Goal: Task Accomplishment & Management: Manage account settings

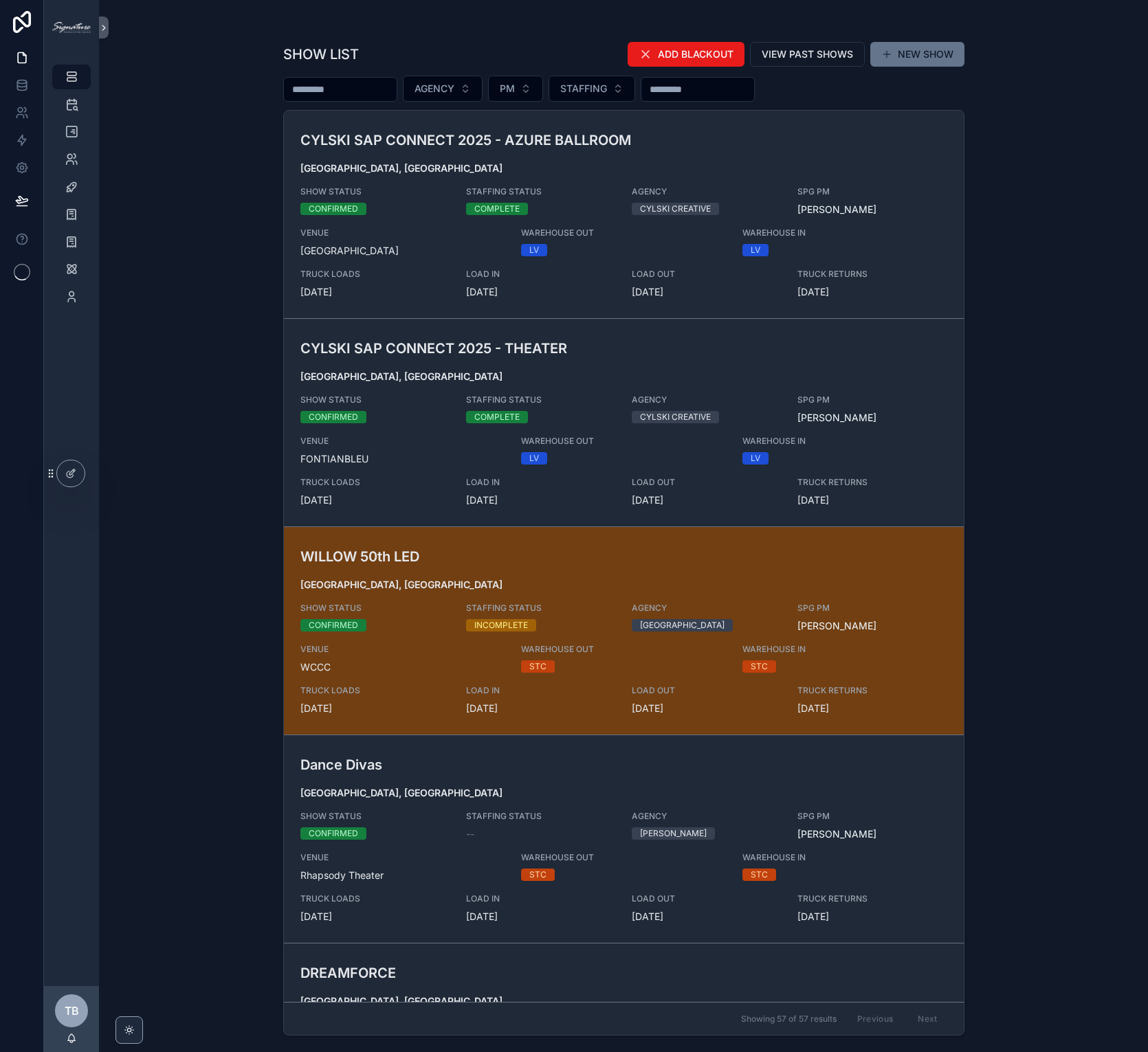
click at [316, 89] on input "scrollable content" at bounding box center [339, 89] width 113 height 19
click at [326, 86] on input "scrollable content" at bounding box center [339, 89] width 113 height 19
type input "*****"
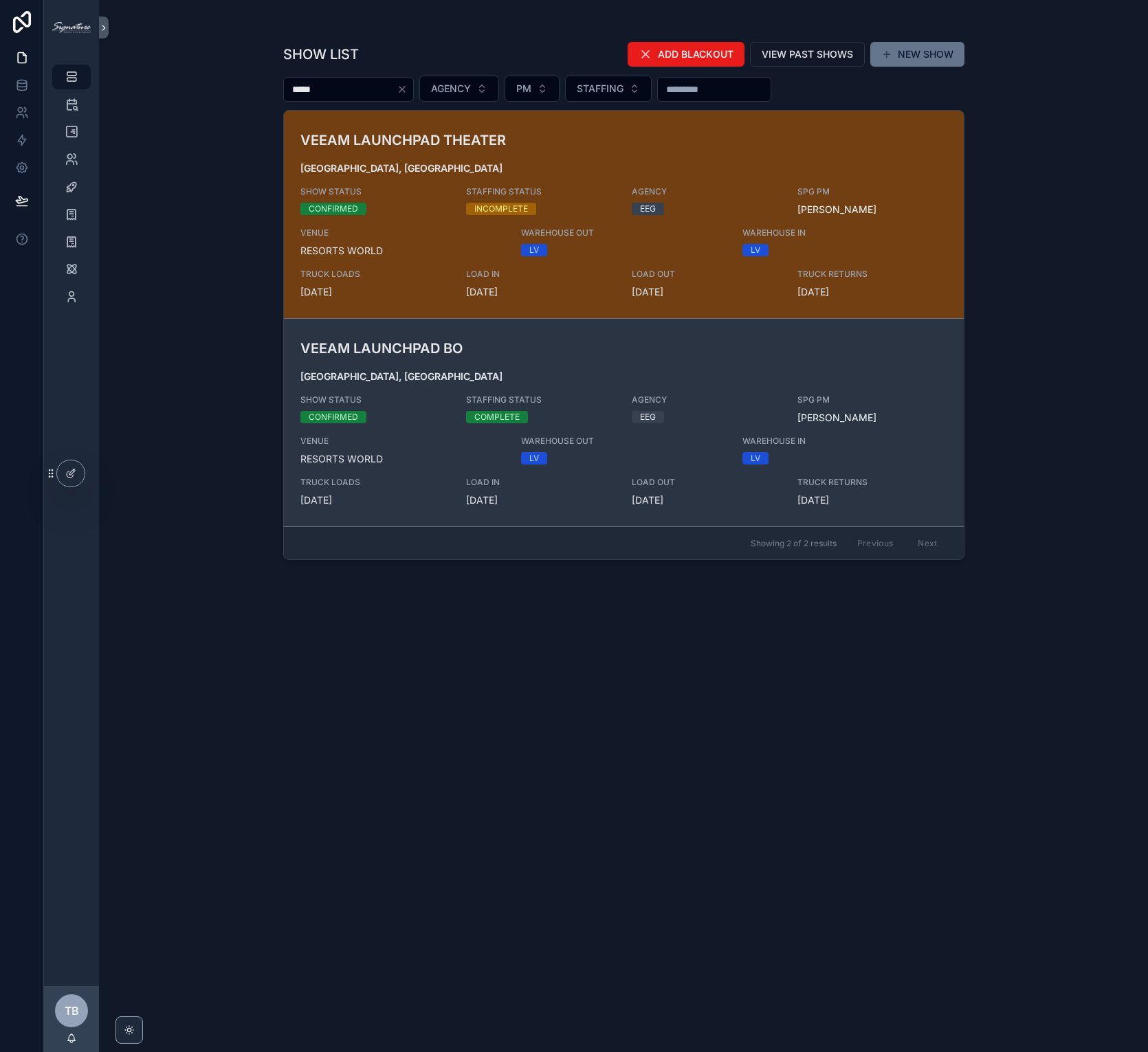
click at [566, 371] on span "[GEOGRAPHIC_DATA], [GEOGRAPHIC_DATA]" at bounding box center [623, 376] width 647 height 14
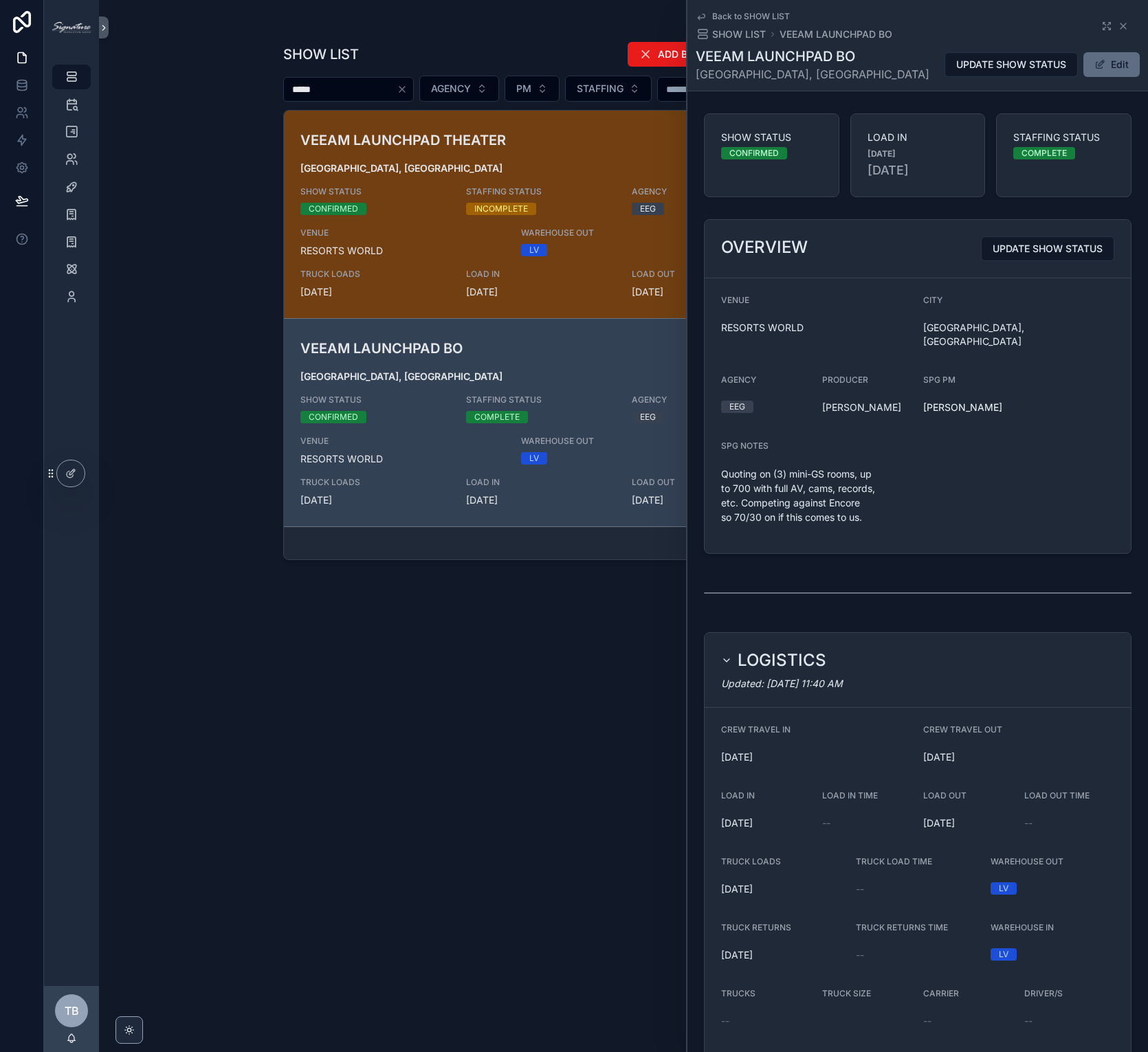
click at [1122, 63] on button "Edit" at bounding box center [1111, 65] width 57 height 25
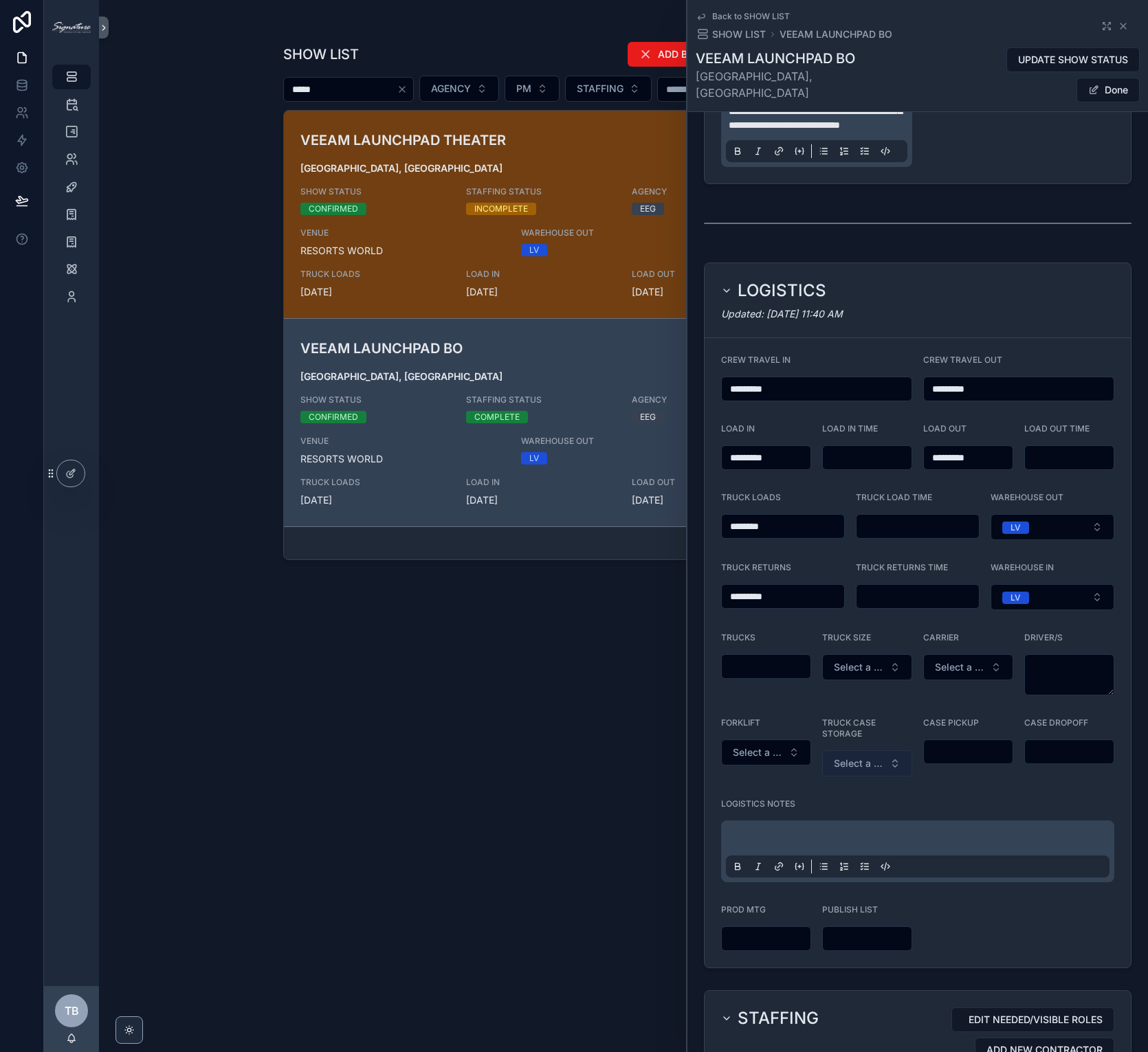
scroll to position [900, 0]
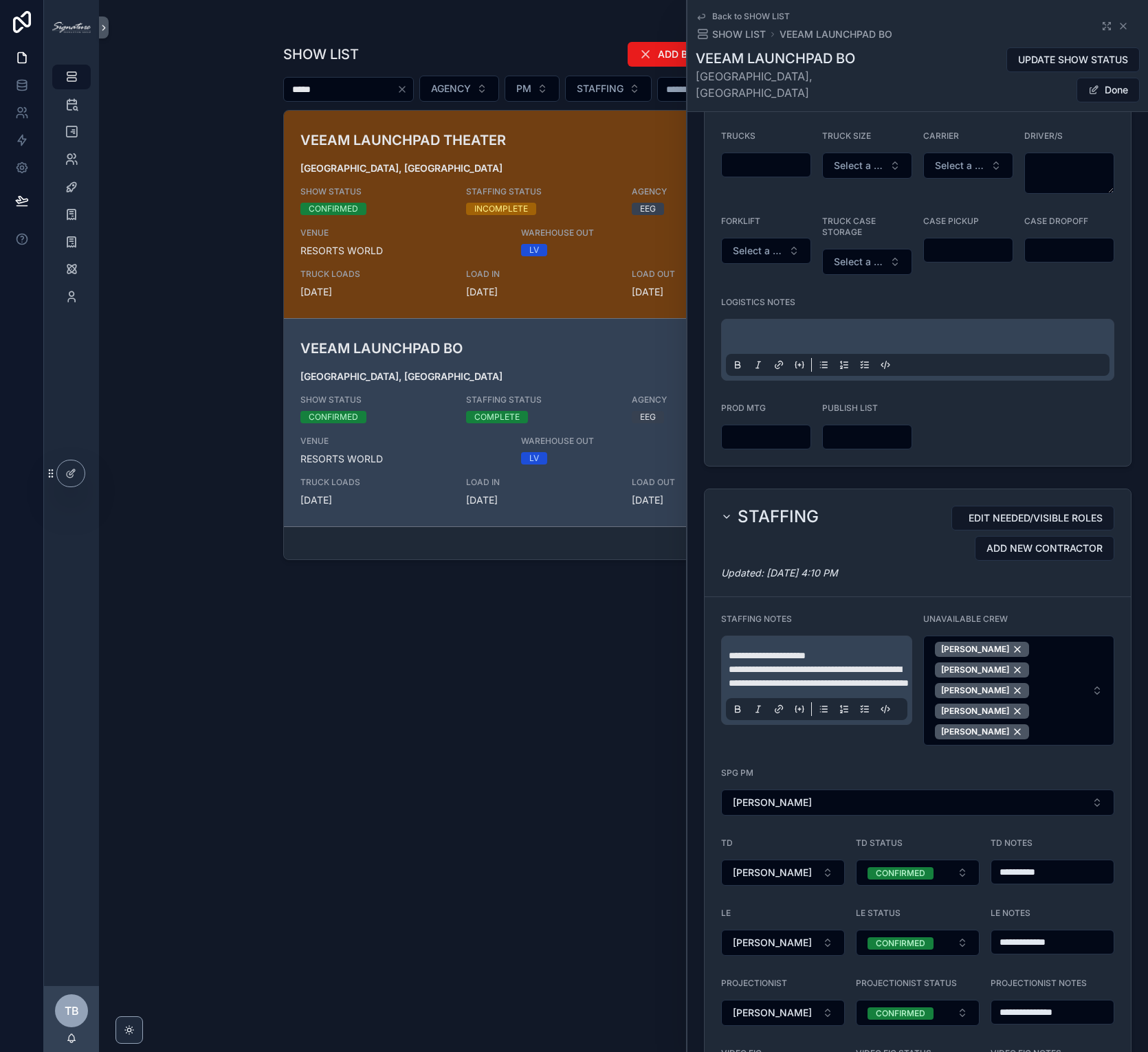
click at [874, 672] on span "**********" at bounding box center [818, 676] width 180 height 23
copy div "**********"
click at [1100, 77] on button "Done" at bounding box center [1108, 90] width 63 height 25
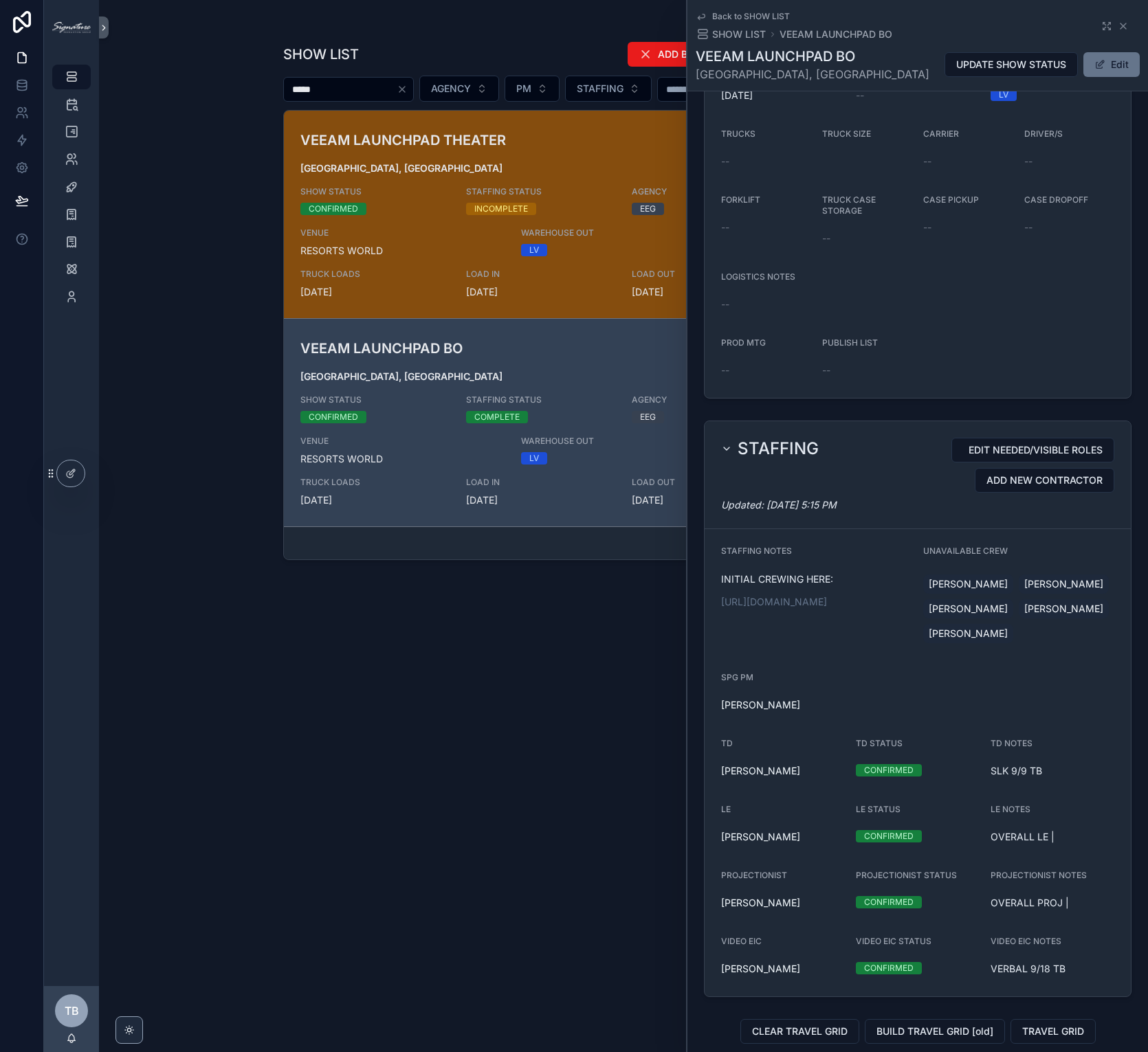
click at [586, 137] on h3 "VEEAM LAUNCHPAD THEATER" at bounding box center [513, 140] width 426 height 21
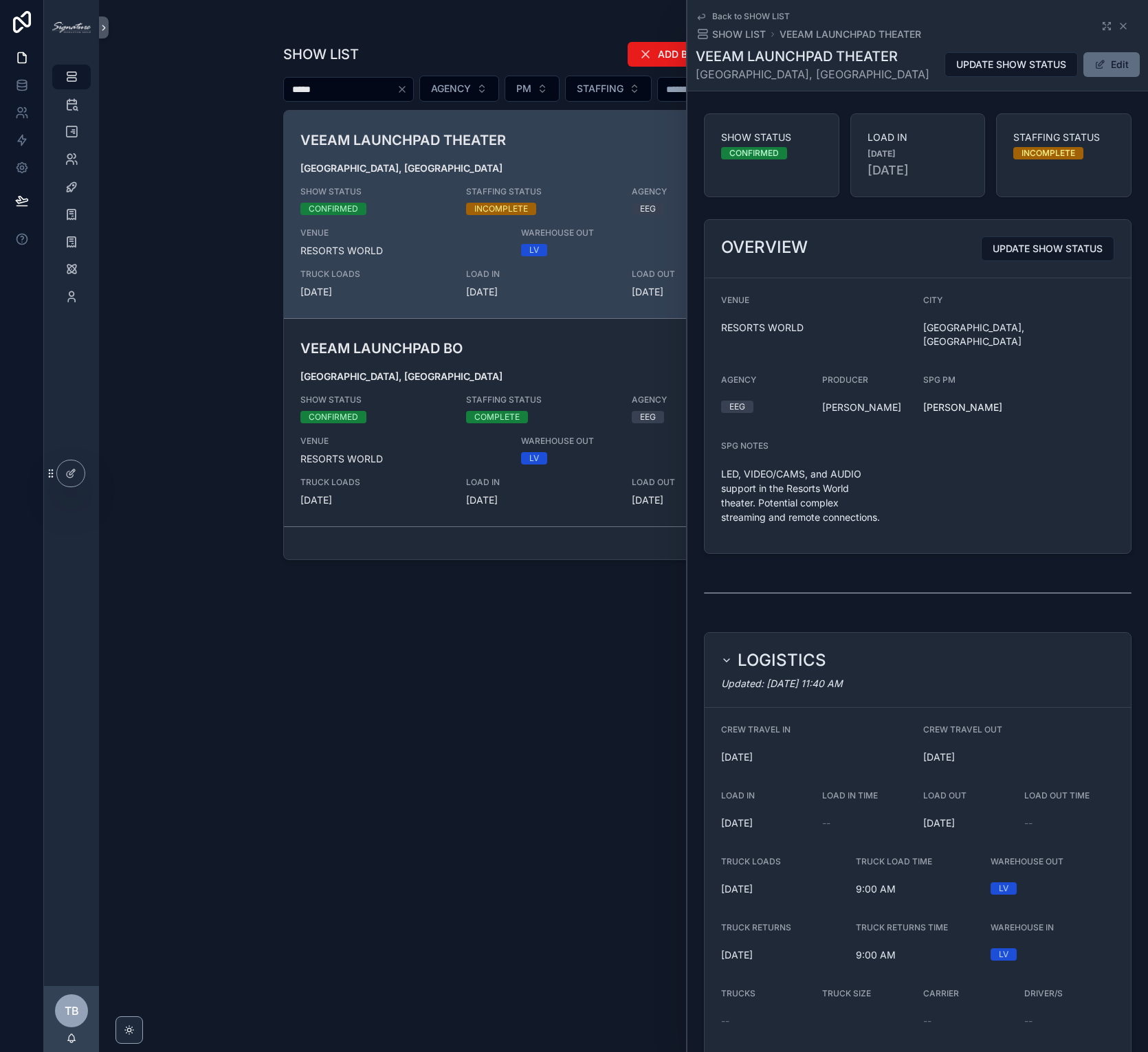
click at [1083, 58] on button "Edit" at bounding box center [1111, 65] width 57 height 25
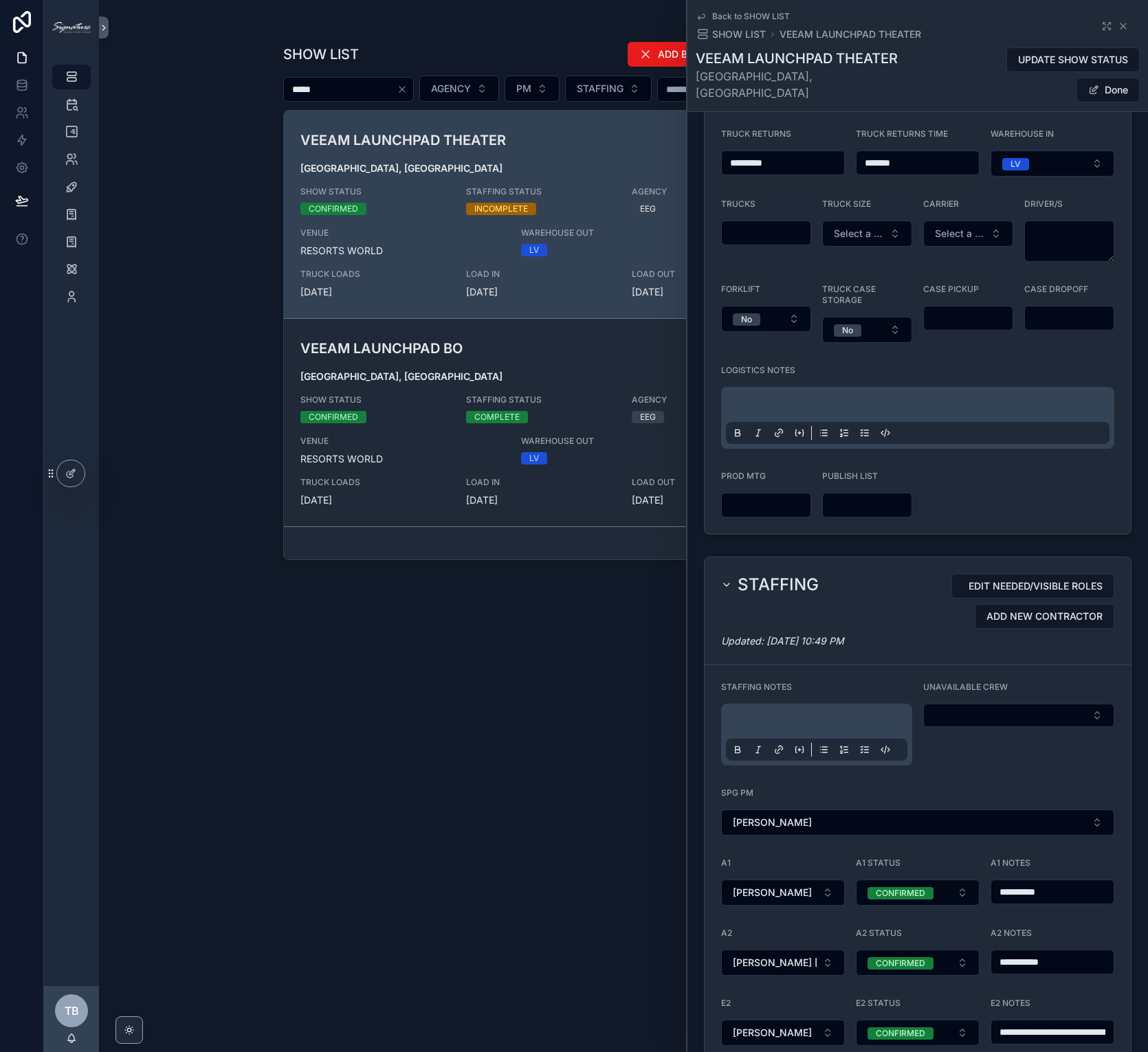
scroll to position [844, 0]
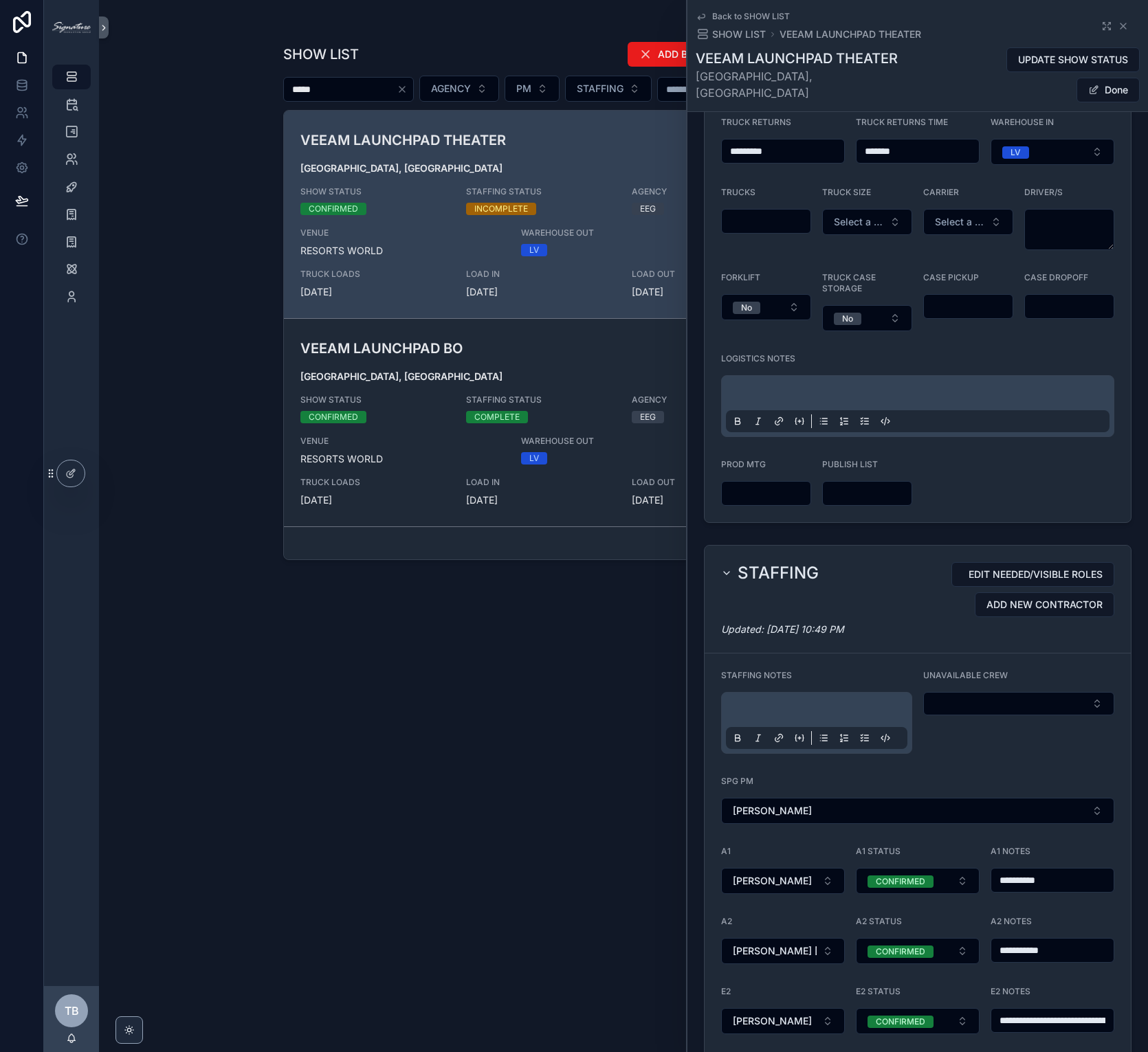
click at [805, 697] on div "scrollable content" at bounding box center [816, 723] width 182 height 53
click at [801, 705] on p "scrollable content" at bounding box center [818, 712] width 182 height 14
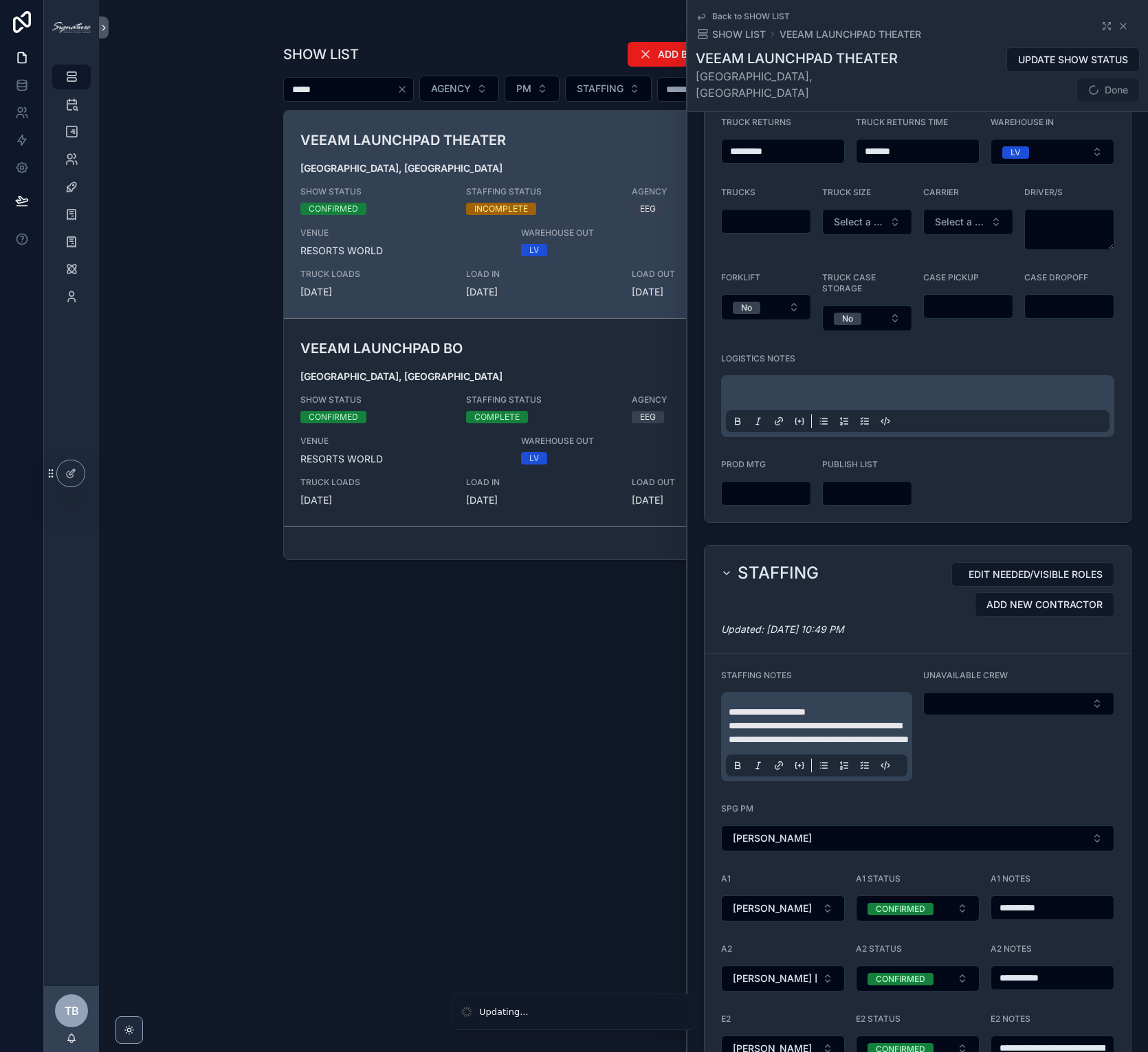
click at [1112, 77] on span "Done" at bounding box center [1108, 90] width 63 height 25
click at [1118, 77] on button "Done" at bounding box center [1108, 90] width 63 height 25
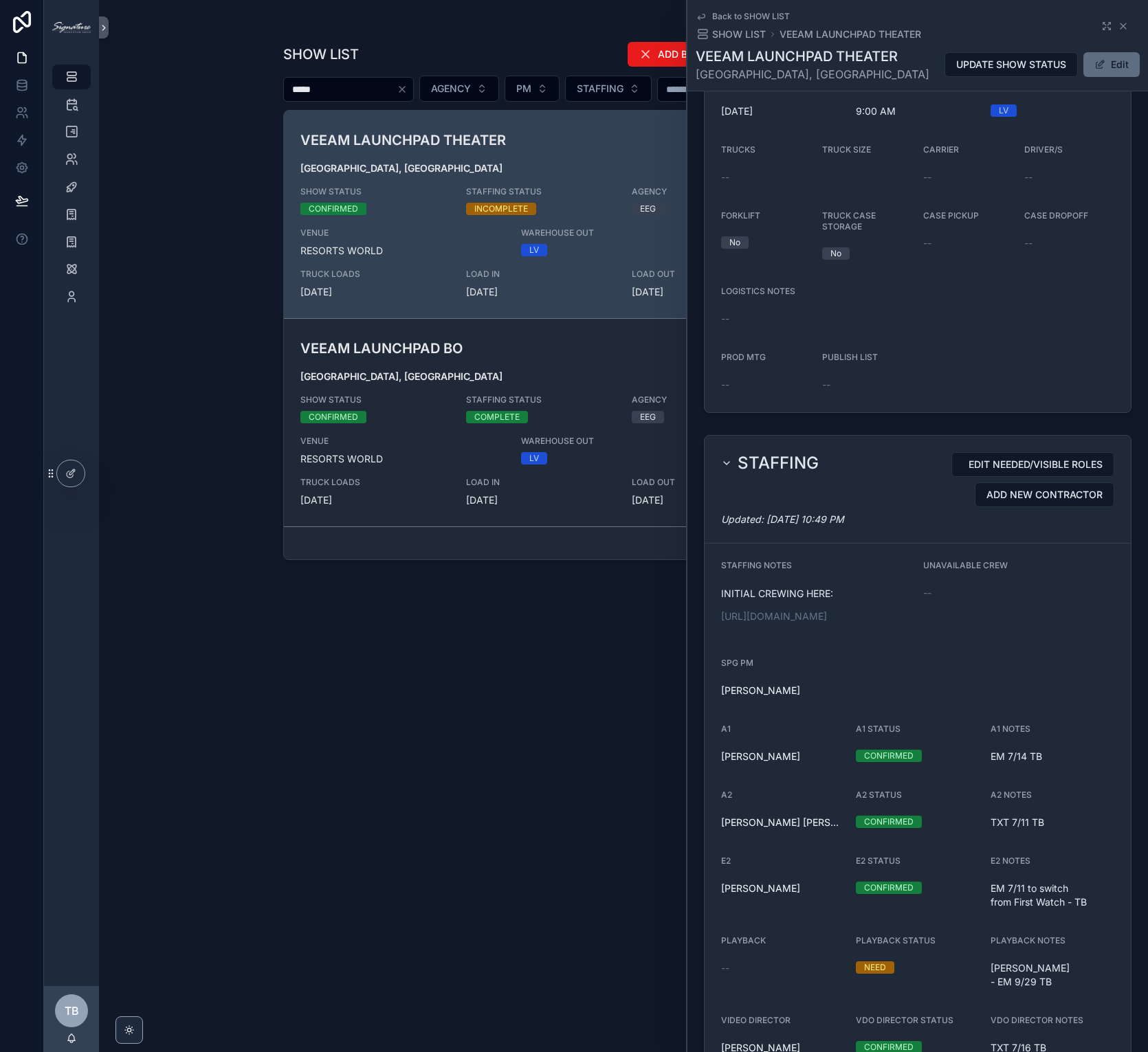
scroll to position [808, 0]
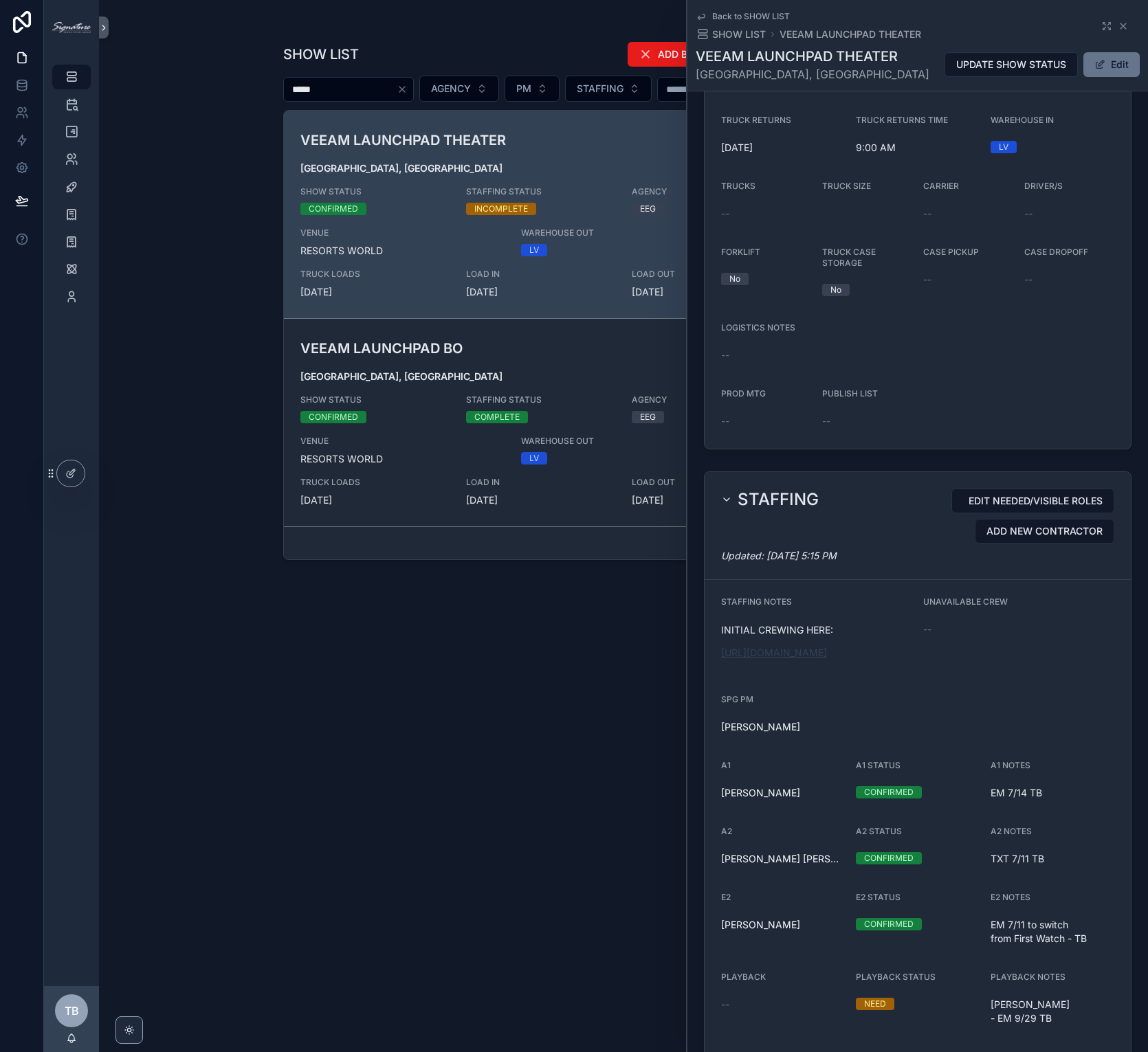
click at [827, 647] on link "[URL][DOMAIN_NAME]" at bounding box center [773, 653] width 106 height 12
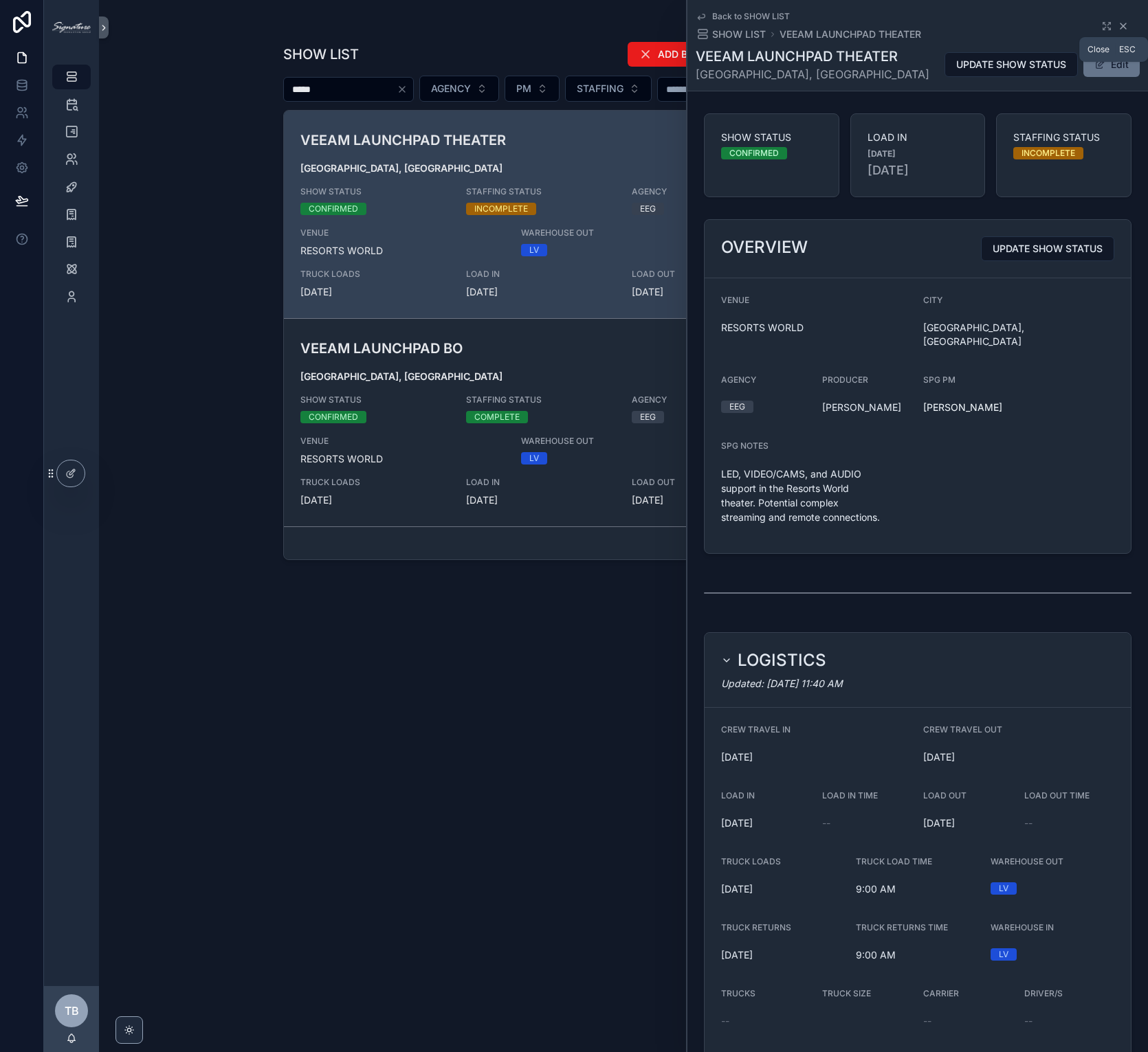
click at [1118, 22] on icon "scrollable content" at bounding box center [1123, 25] width 11 height 11
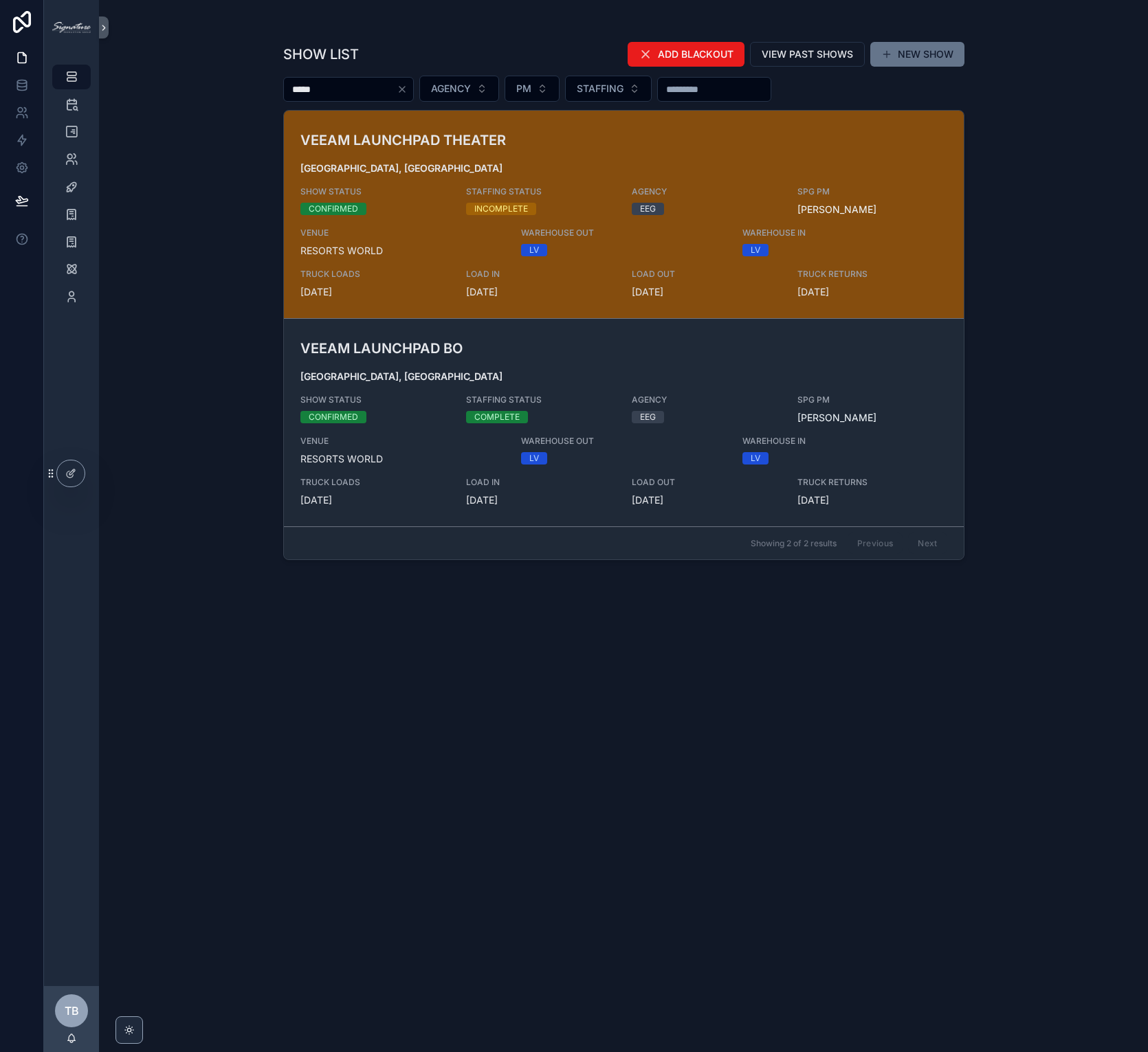
click at [748, 149] on div "VEEAM [GEOGRAPHIC_DATA], [GEOGRAPHIC_DATA] SHOW STATUS CONFIRMED STAFFING STATU…" at bounding box center [623, 215] width 647 height 169
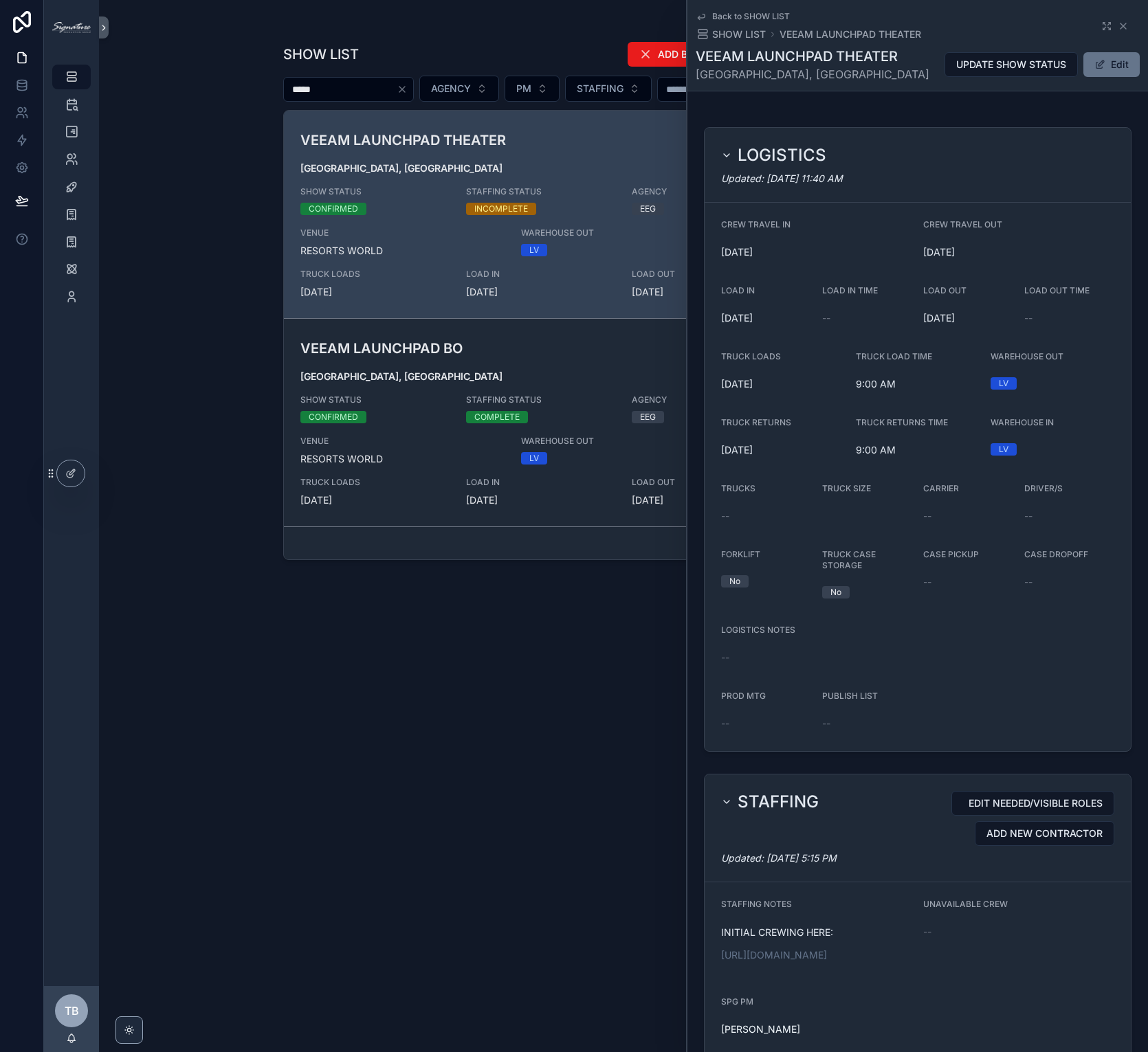
scroll to position [1022, 0]
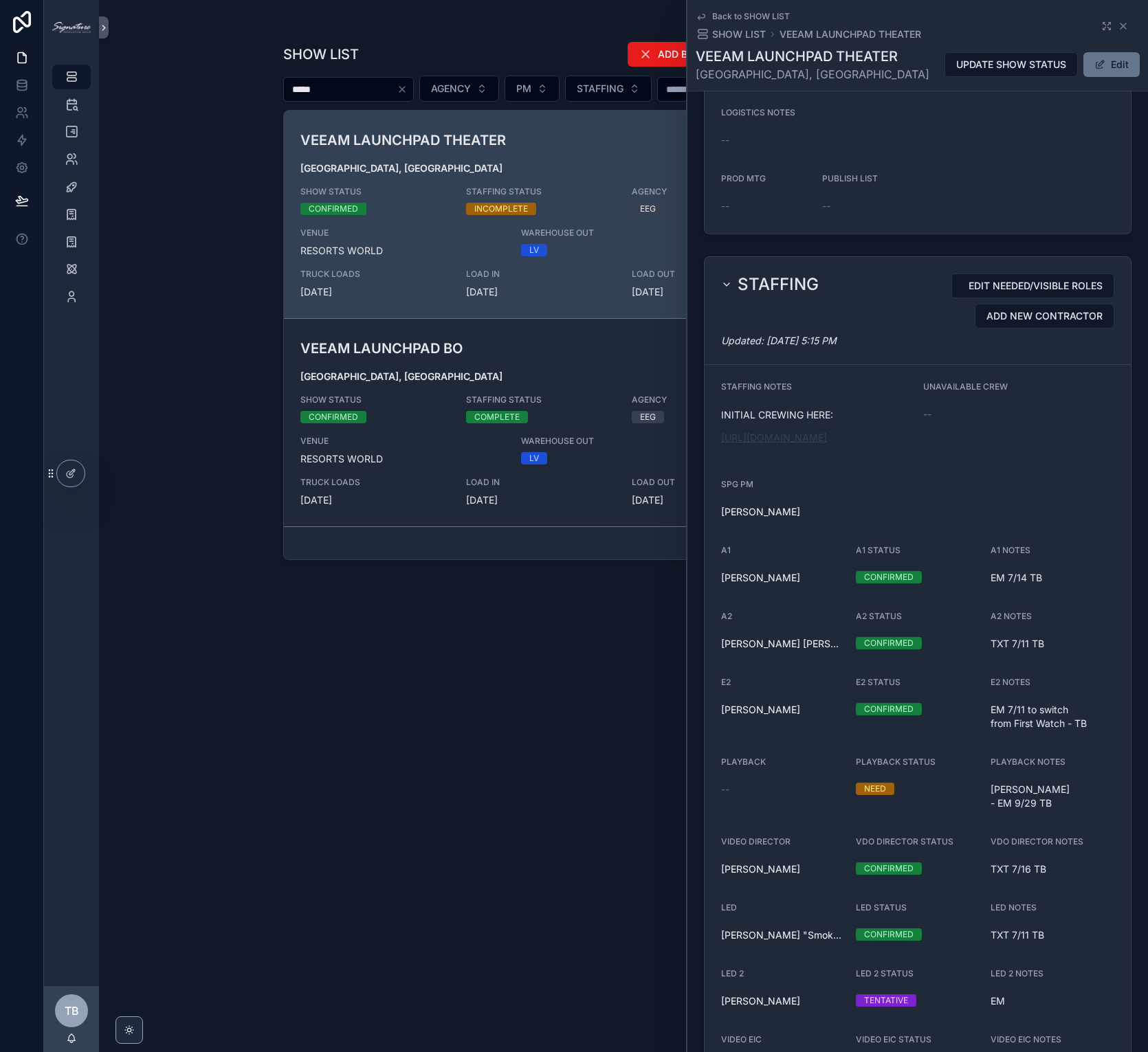
click at [813, 443] on link "[URL][DOMAIN_NAME]" at bounding box center [773, 437] width 106 height 12
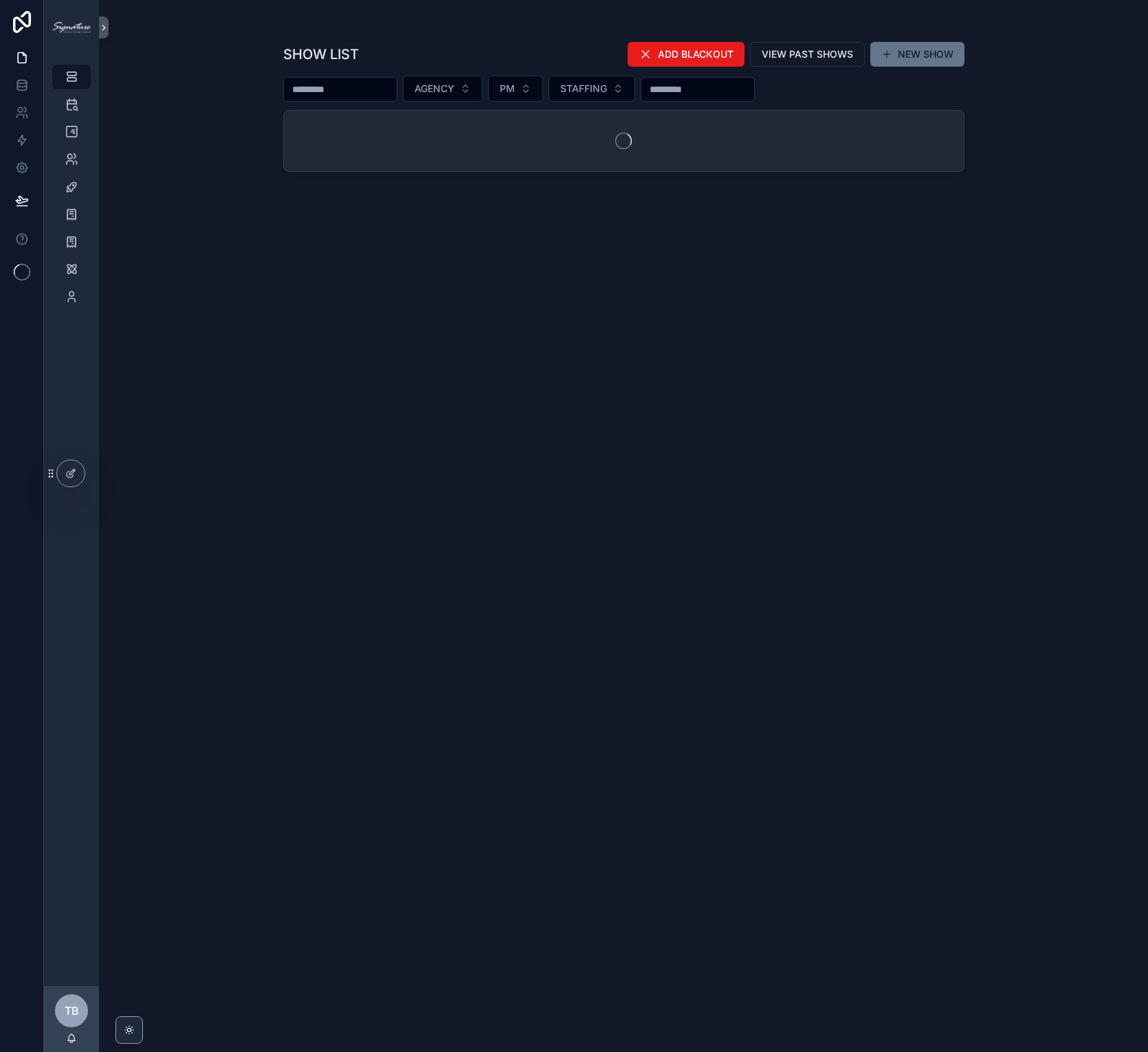
click at [297, 95] on input "scrollable content" at bounding box center [339, 89] width 113 height 19
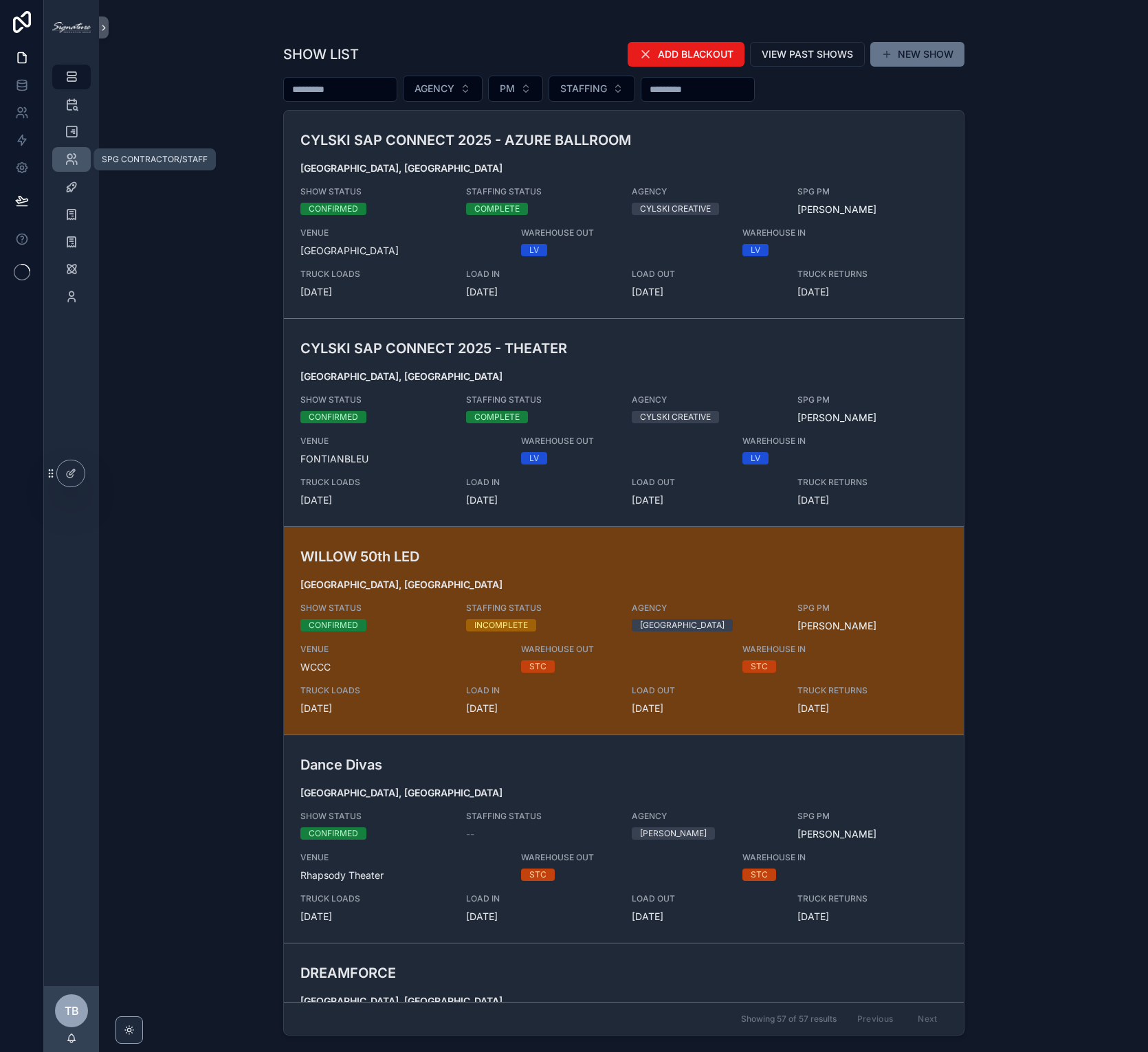
click at [76, 155] on icon "scrollable content" at bounding box center [71, 159] width 14 height 14
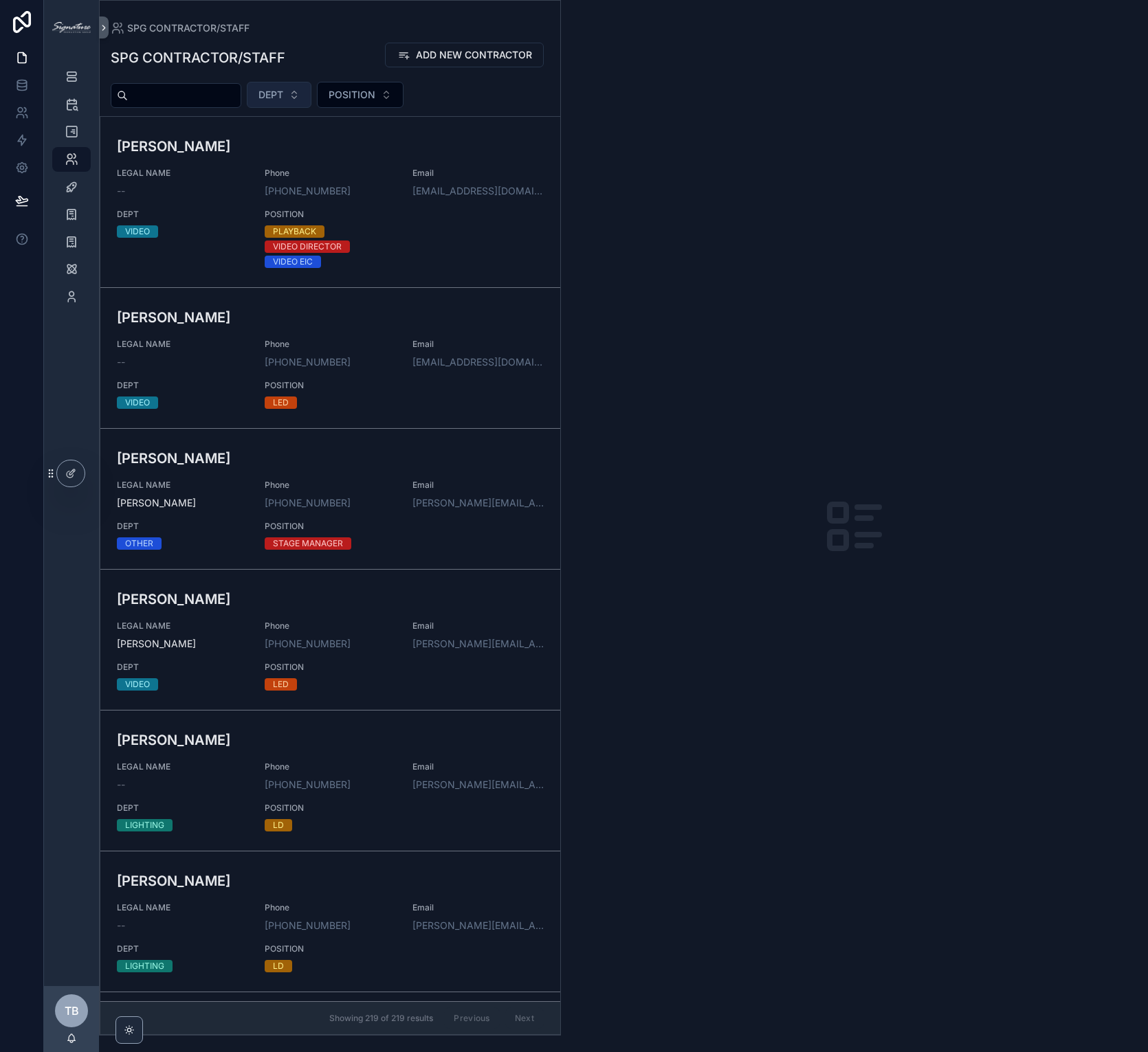
click at [284, 95] on span "DEPT" at bounding box center [270, 95] width 25 height 14
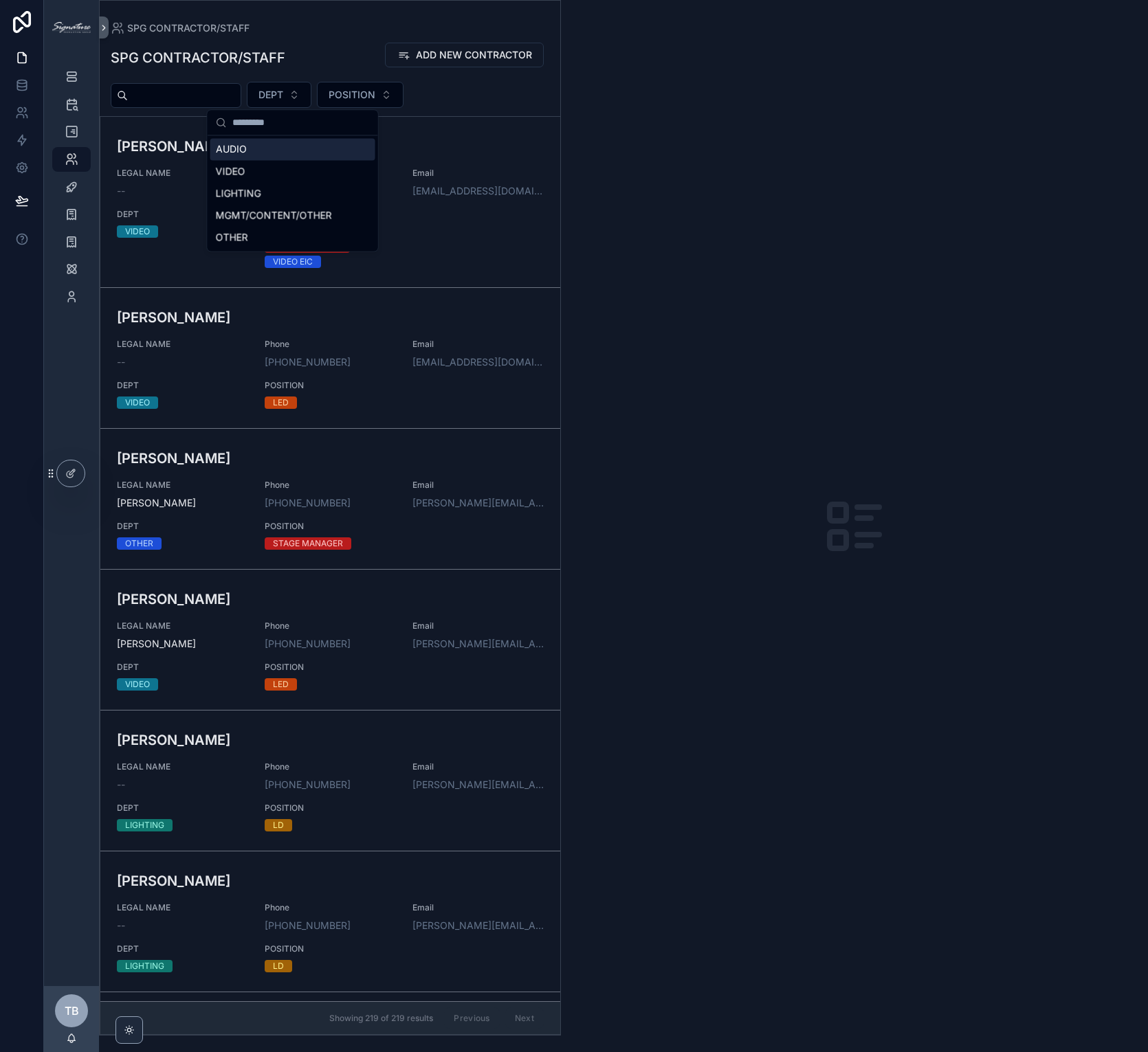
click at [267, 150] on div "AUDIO" at bounding box center [293, 149] width 165 height 22
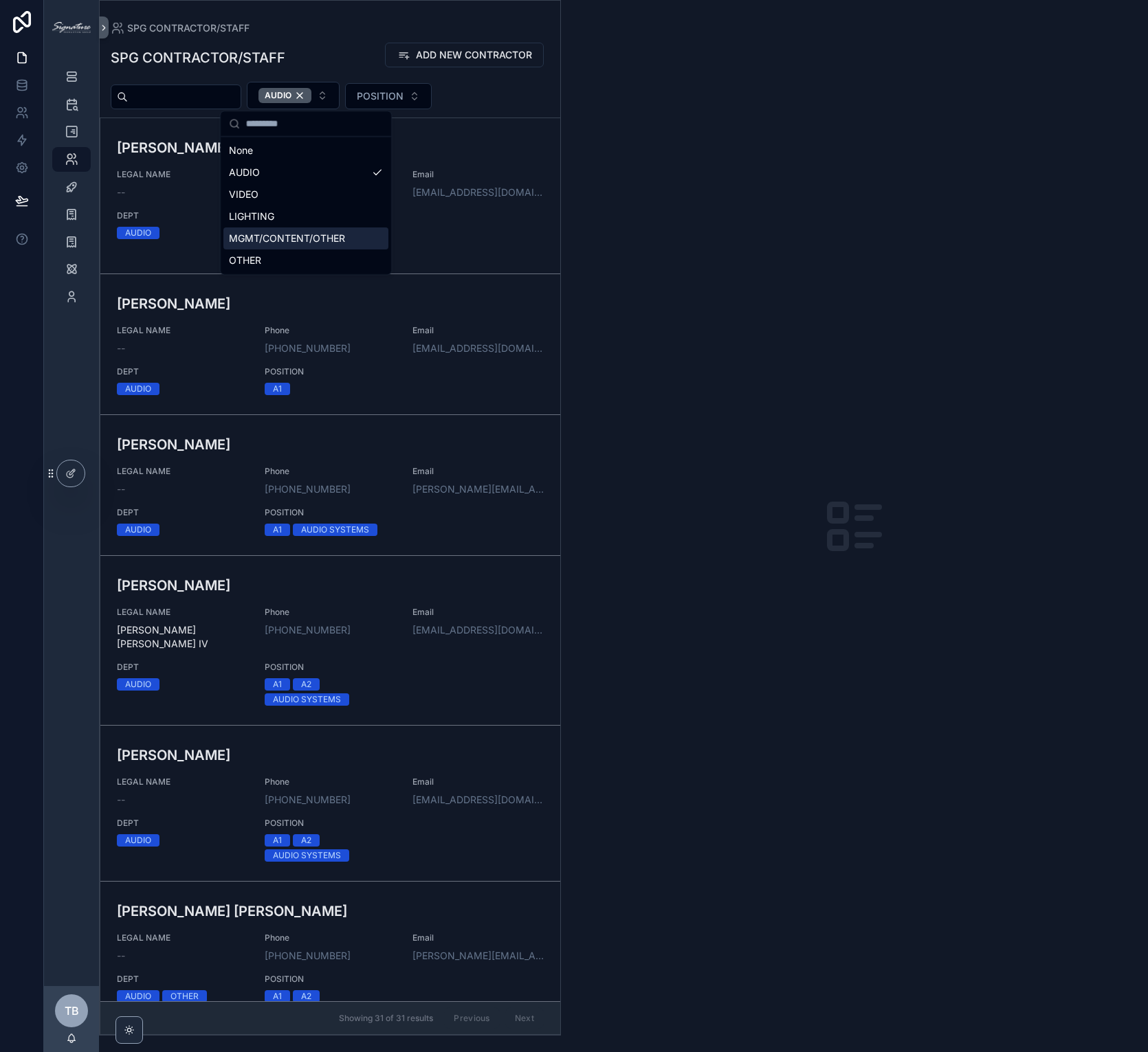
click at [732, 313] on div "scrollable content" at bounding box center [854, 526] width 587 height 1052
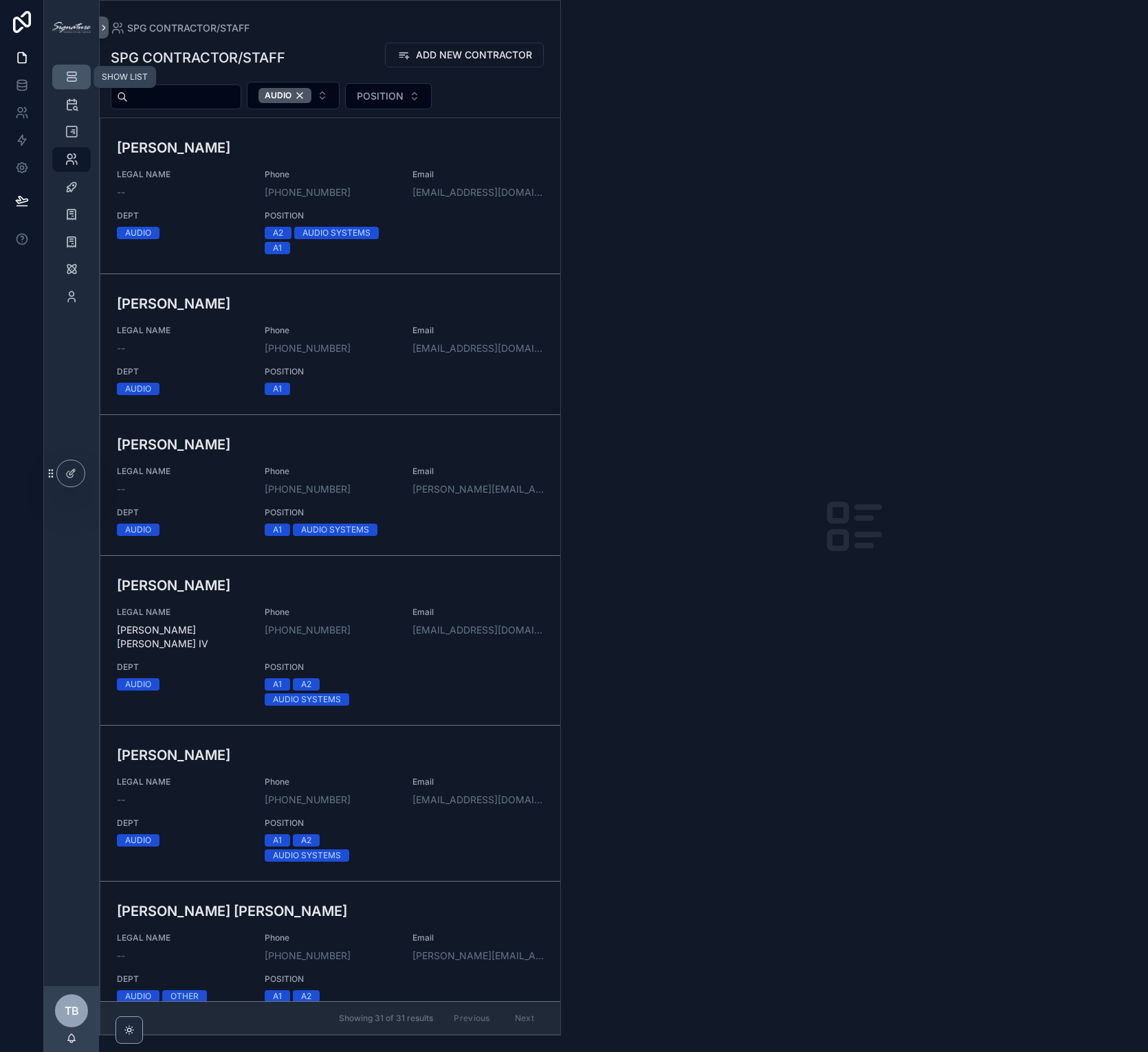
click at [81, 76] on div "SHOW LIST" at bounding box center [71, 76] width 22 height 22
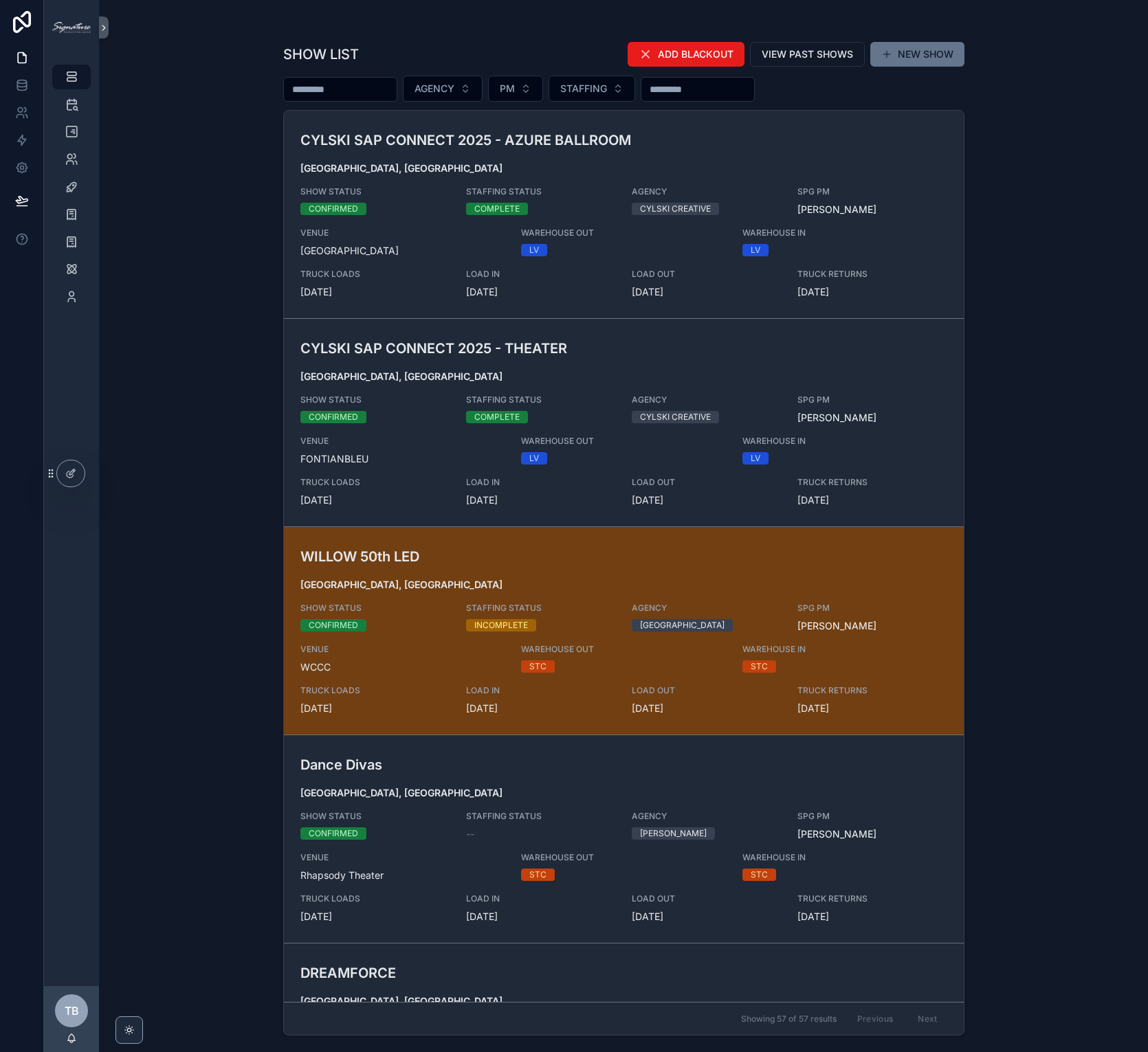
click at [364, 84] on input "scrollable content" at bounding box center [339, 89] width 113 height 19
type input "********"
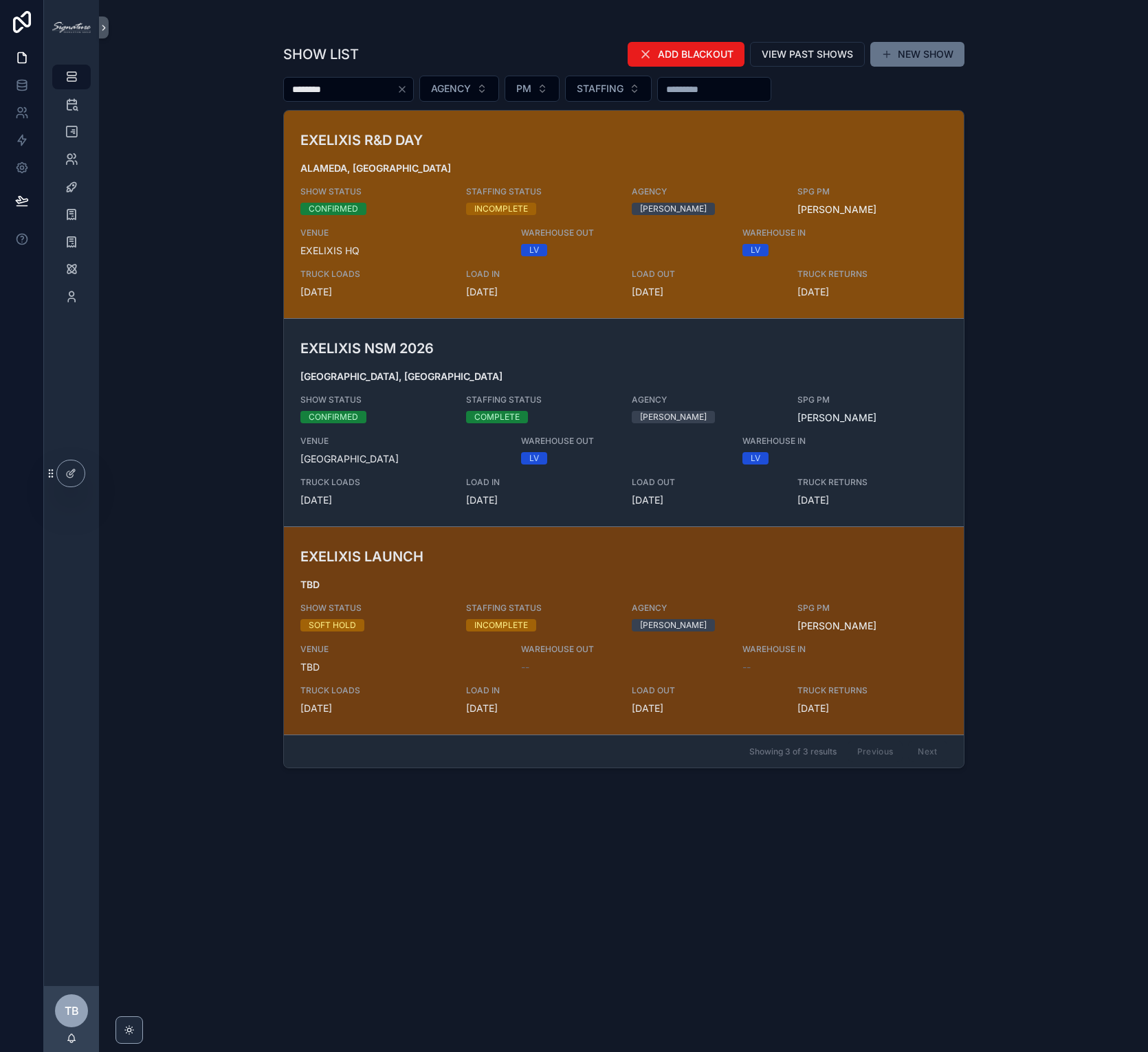
click at [487, 165] on span "ALAMEDA, CA" at bounding box center [623, 168] width 647 height 14
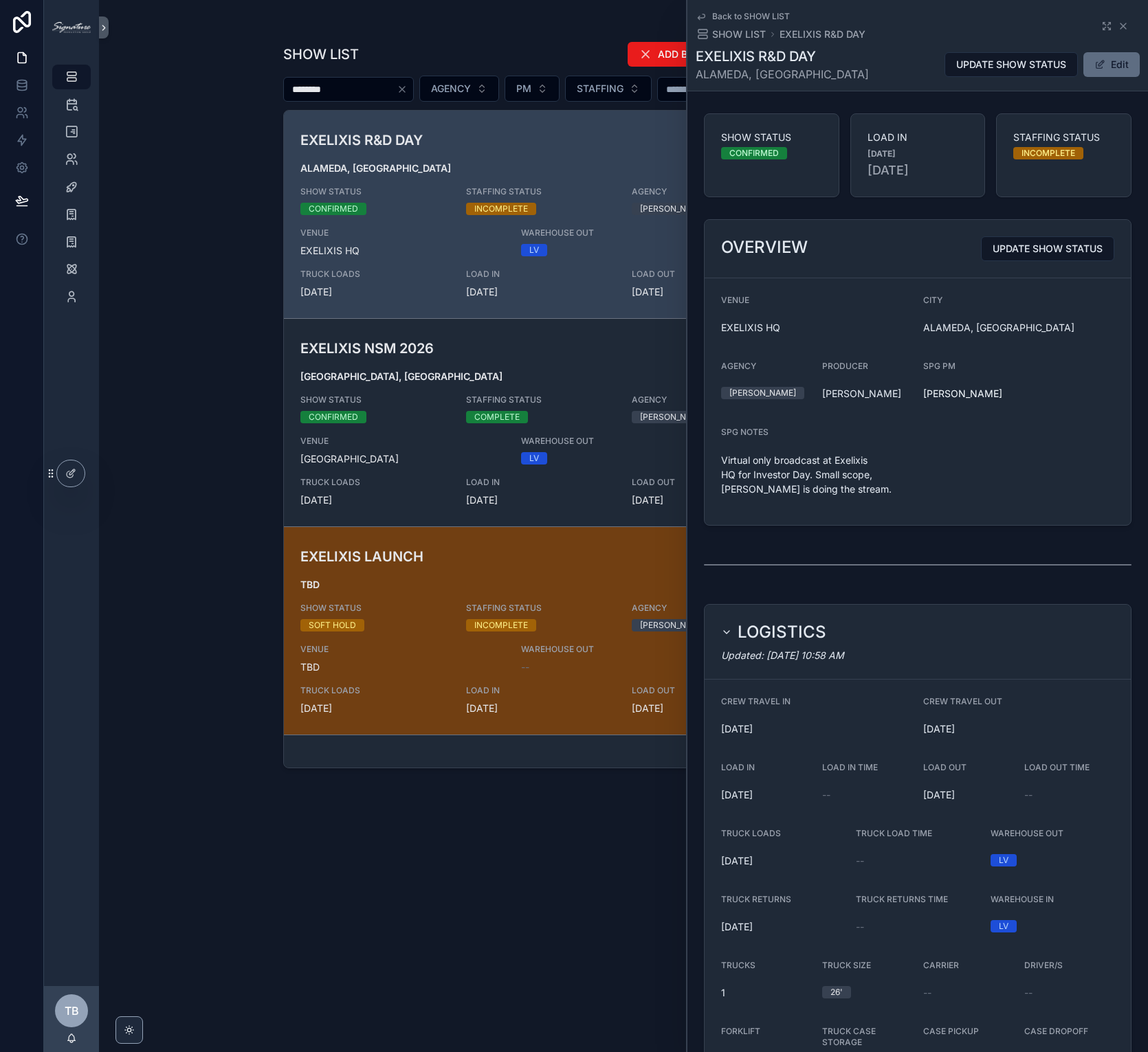
click at [1118, 64] on button "Edit" at bounding box center [1111, 65] width 57 height 25
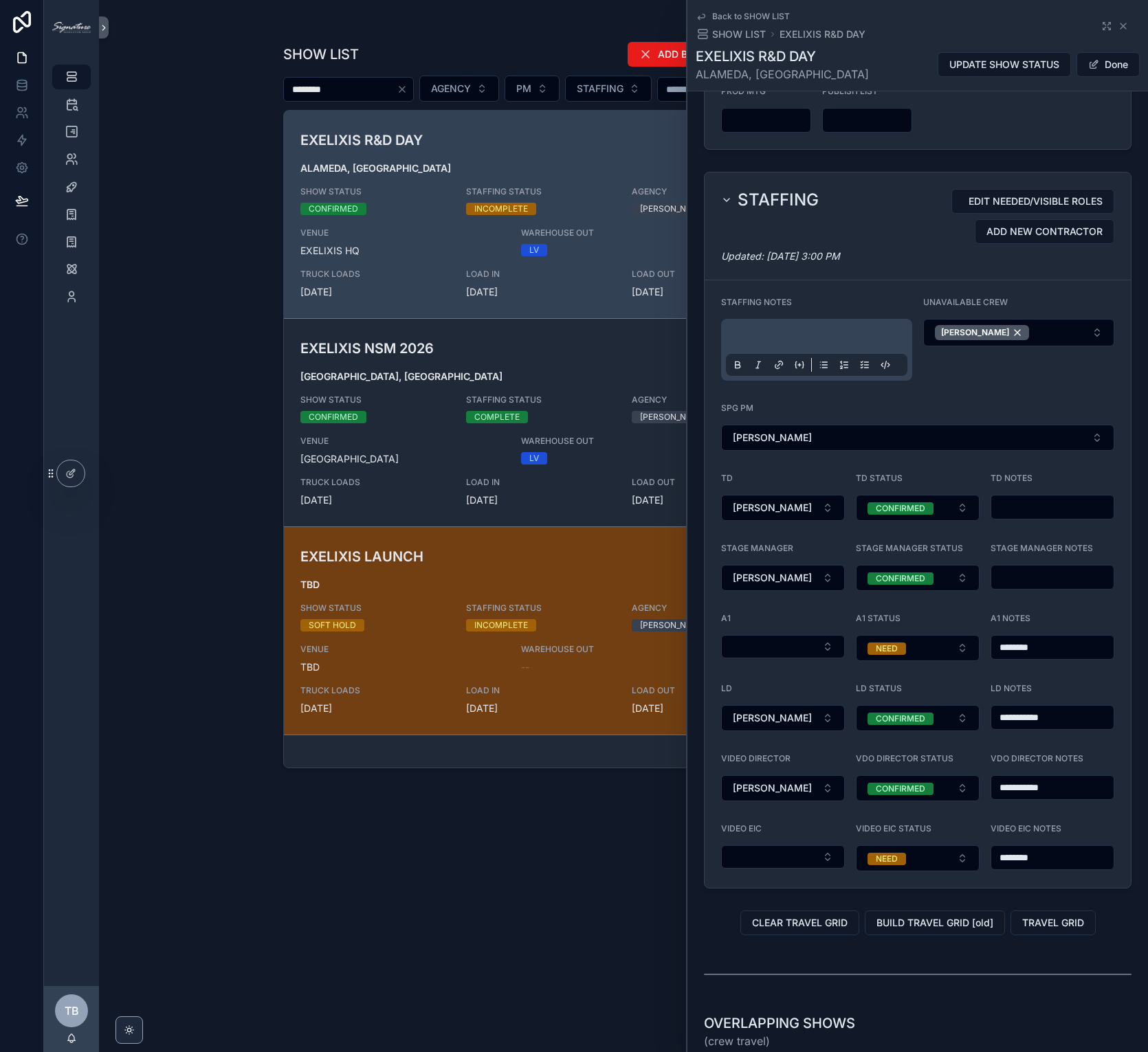
scroll to position [1262, 0]
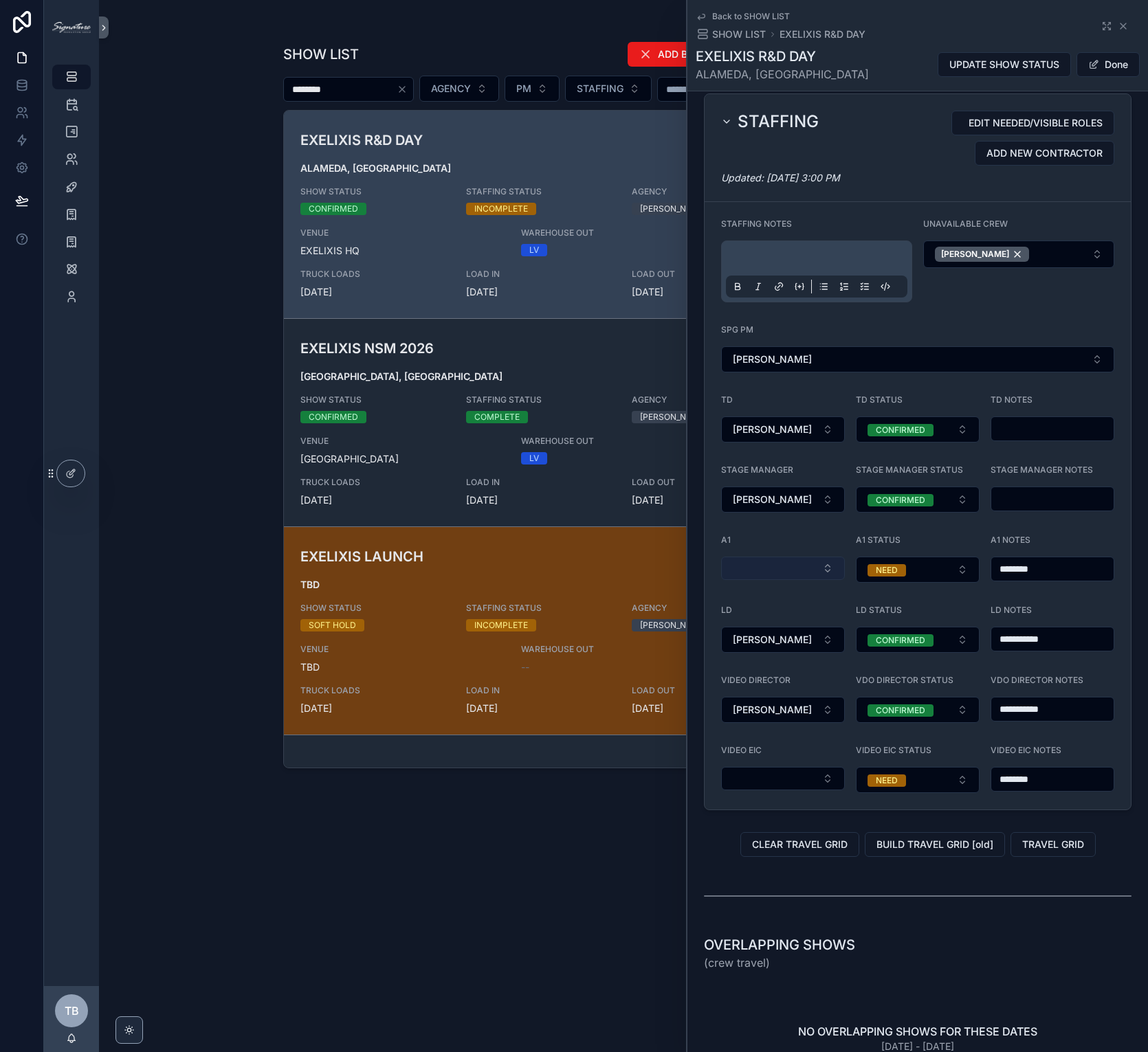
click at [764, 580] on button "Select Button" at bounding box center [782, 568] width 124 height 23
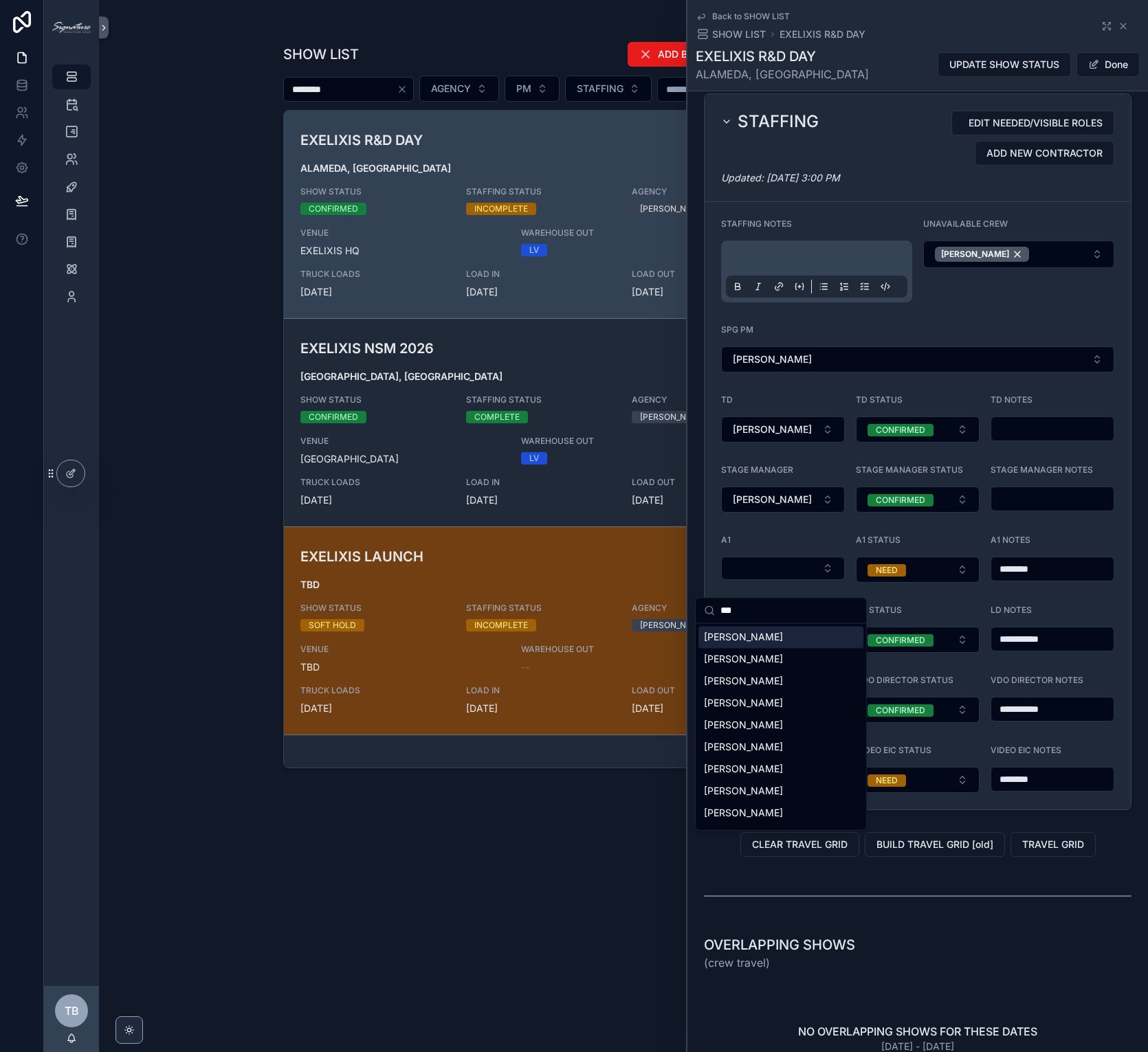
type input "***"
click at [782, 640] on div "[PERSON_NAME]" at bounding box center [781, 637] width 165 height 22
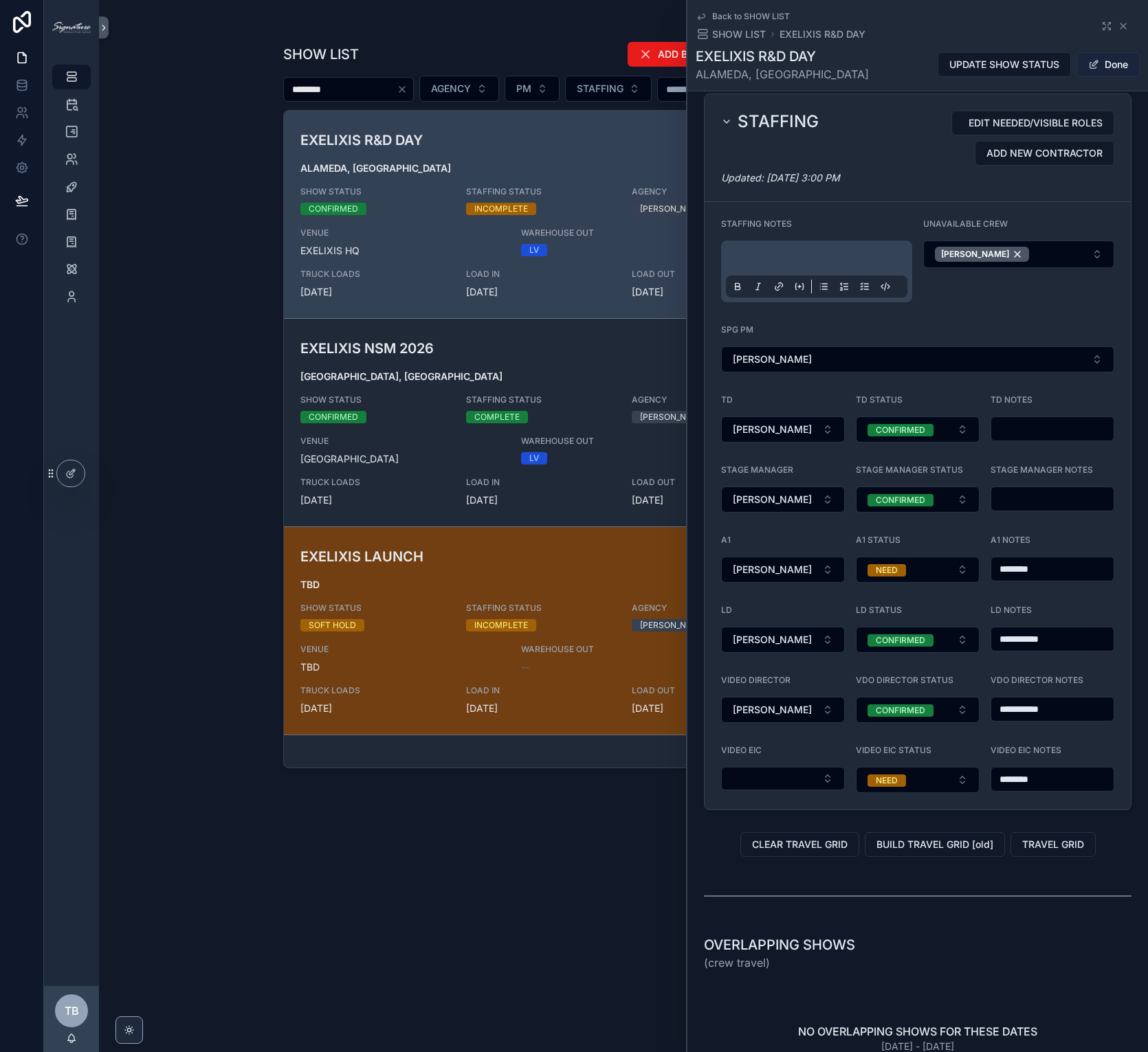
click at [1111, 64] on button "Done" at bounding box center [1108, 65] width 63 height 25
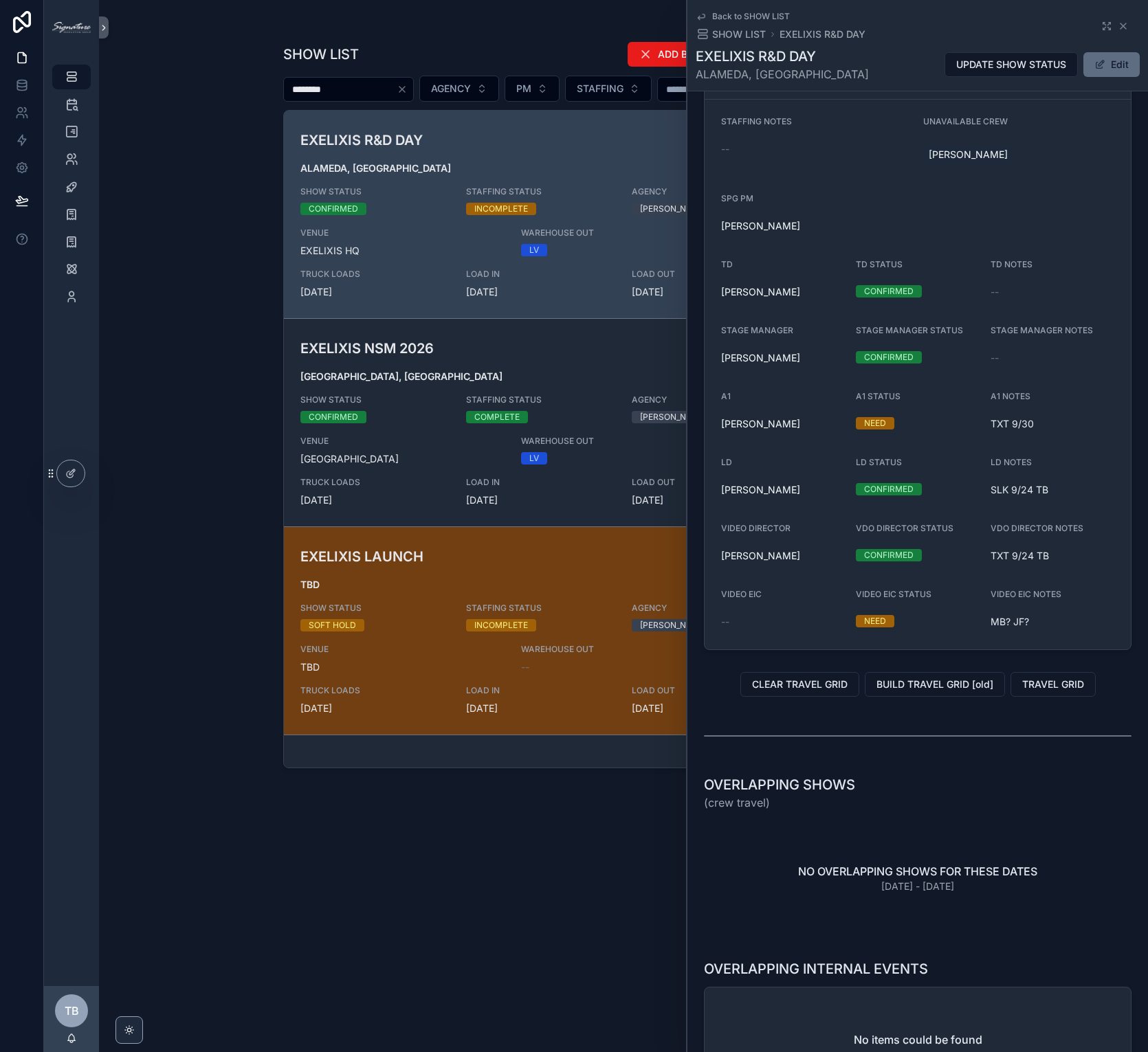
scroll to position [1193, 0]
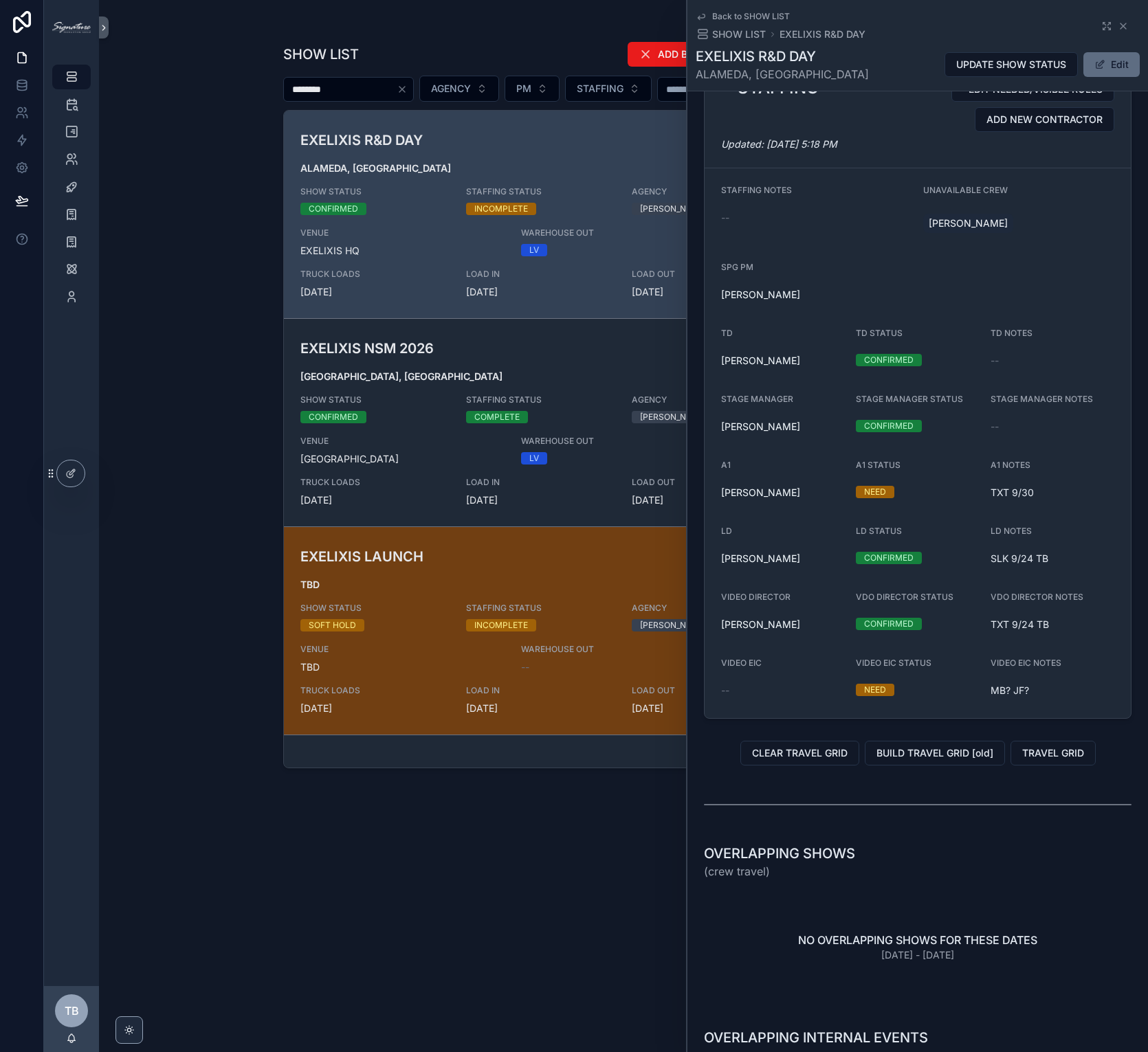
click at [1102, 61] on button "Edit" at bounding box center [1111, 65] width 57 height 25
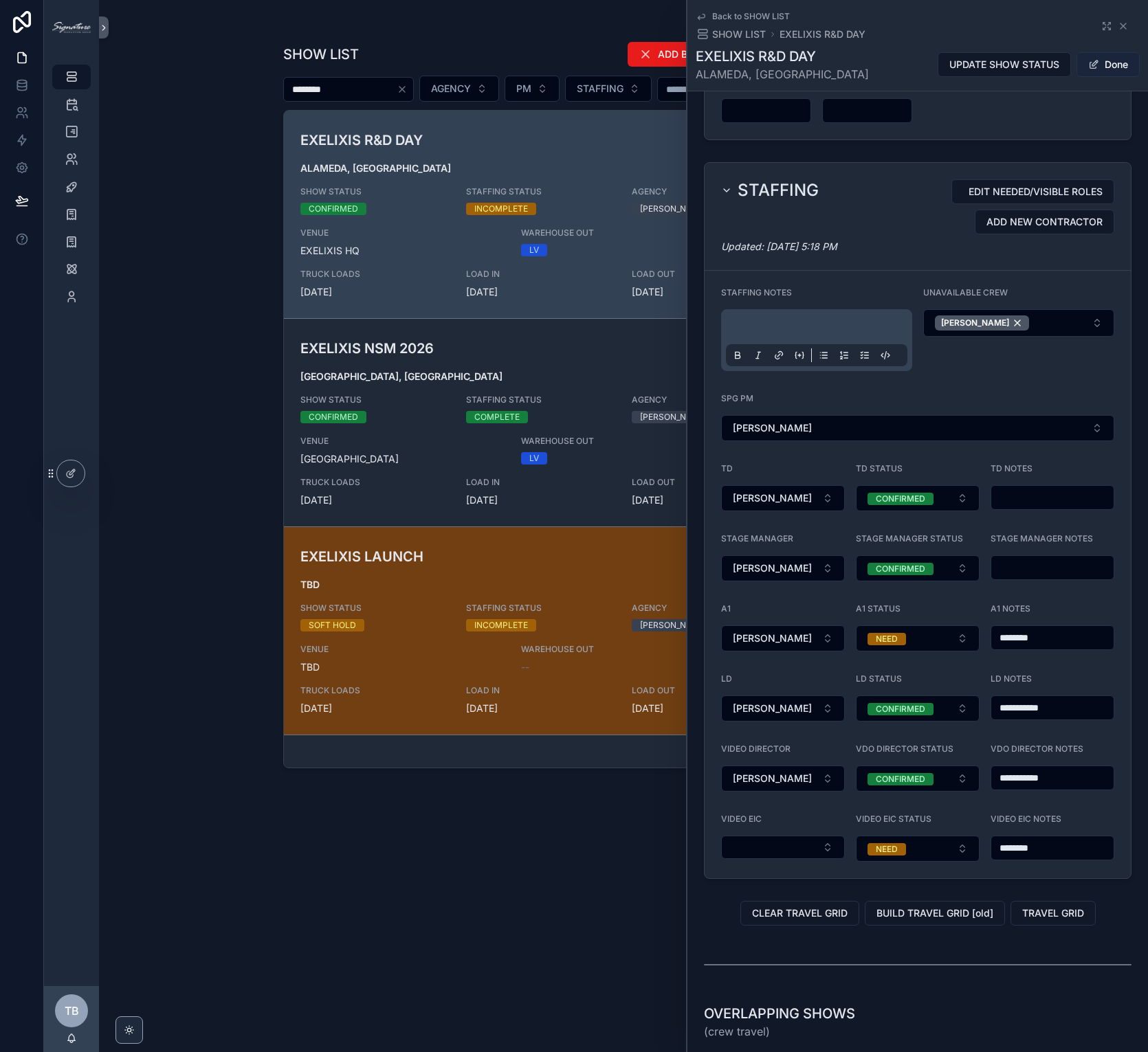
scroll to position [1262, 0]
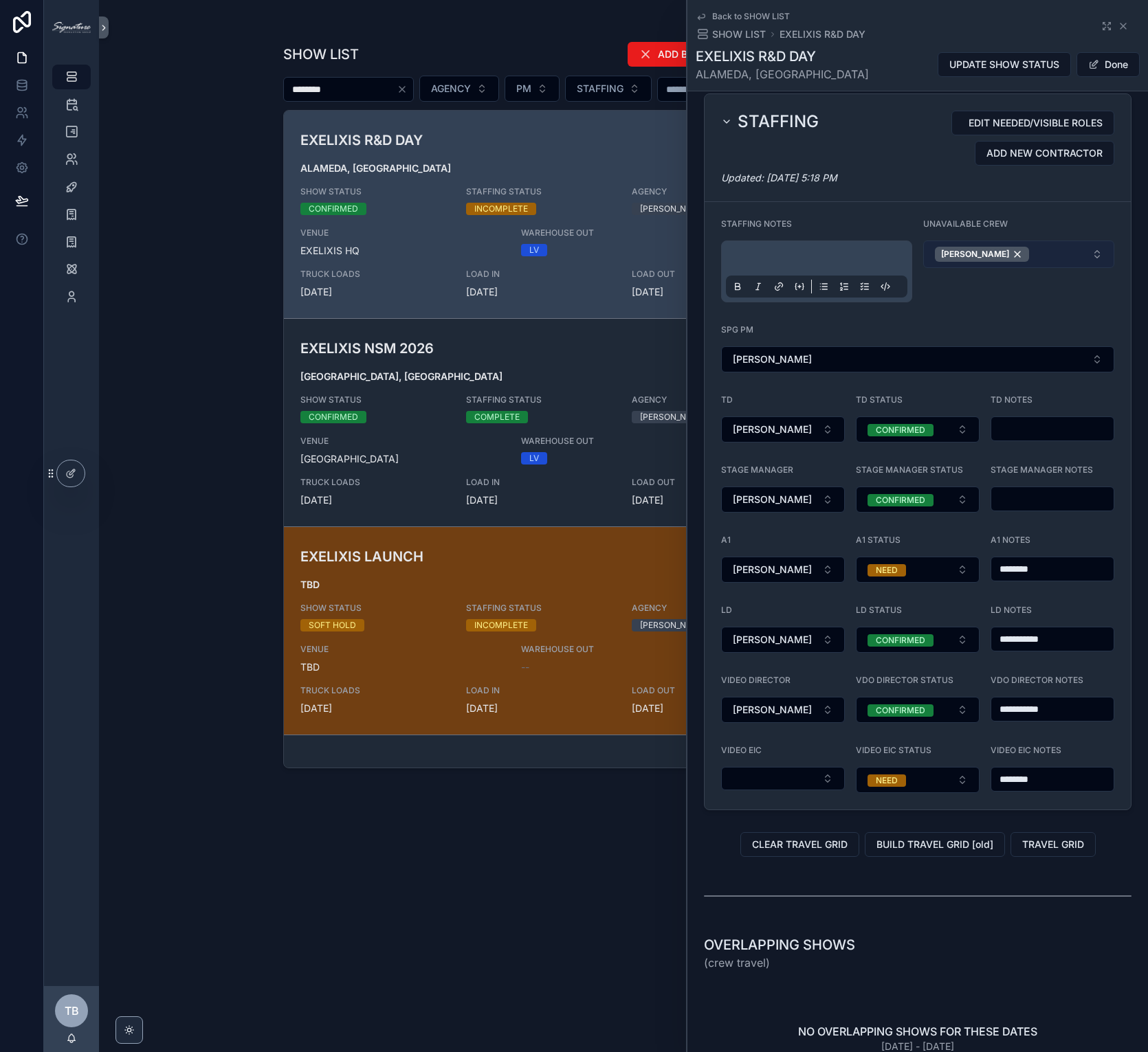
click at [1040, 268] on button "[PERSON_NAME]" at bounding box center [1018, 254] width 191 height 27
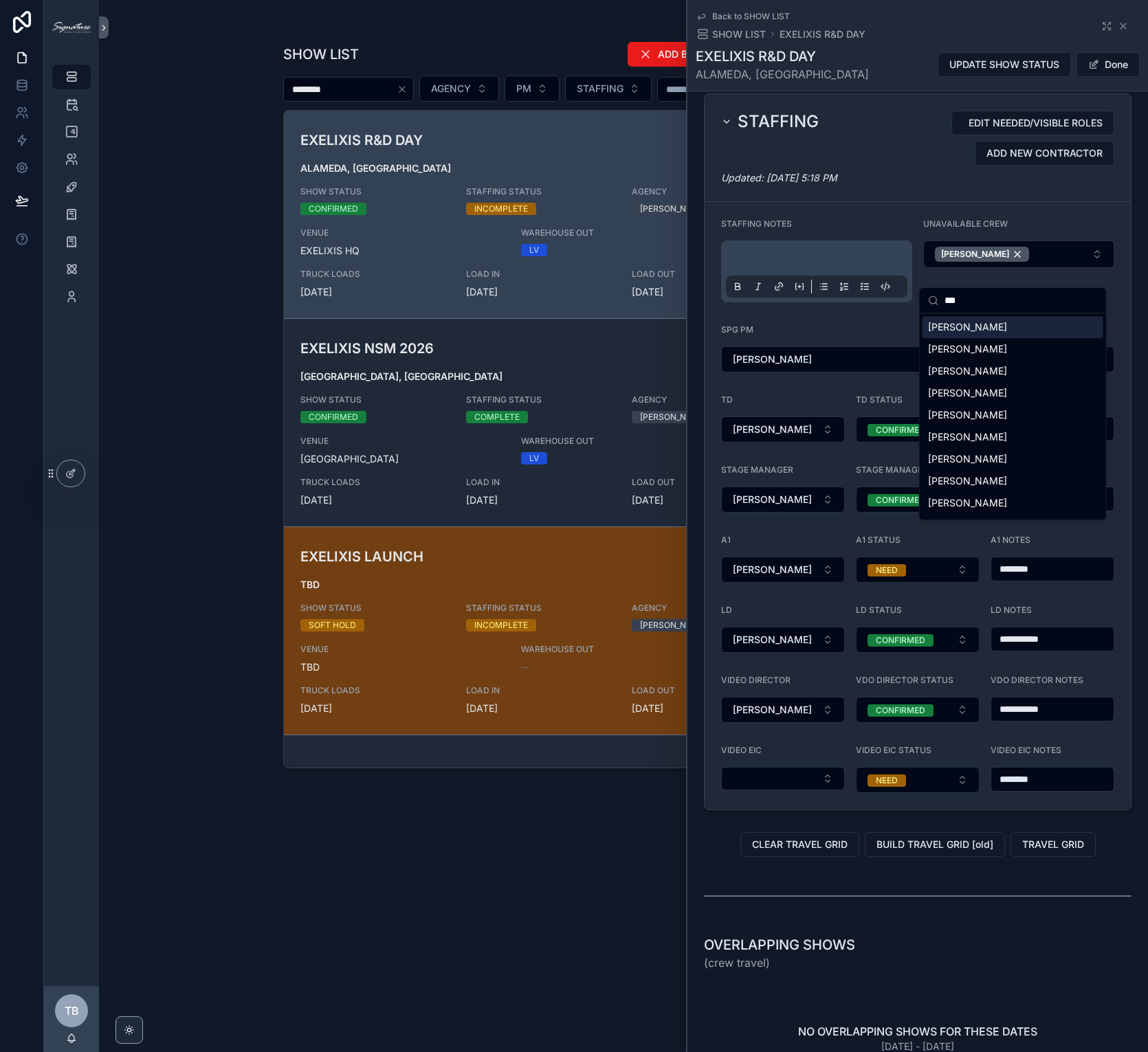
type input "***"
click at [1038, 321] on div "[PERSON_NAME]" at bounding box center [1012, 327] width 181 height 22
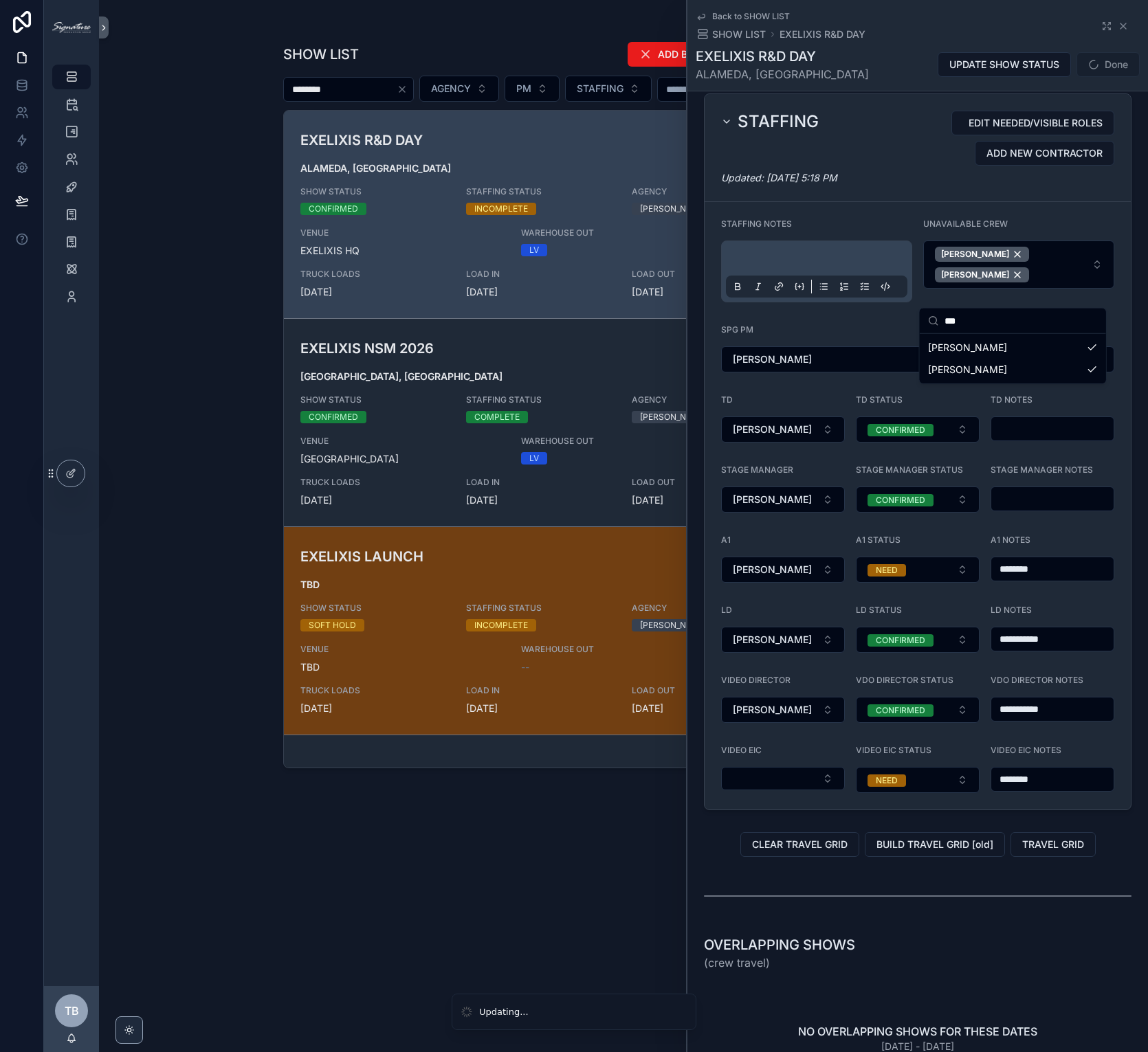
click at [947, 954] on div "OVERLAPPING SHOWS (crew travel)" at bounding box center [917, 953] width 427 height 35
click at [785, 577] on span "[PERSON_NAME]" at bounding box center [772, 570] width 79 height 14
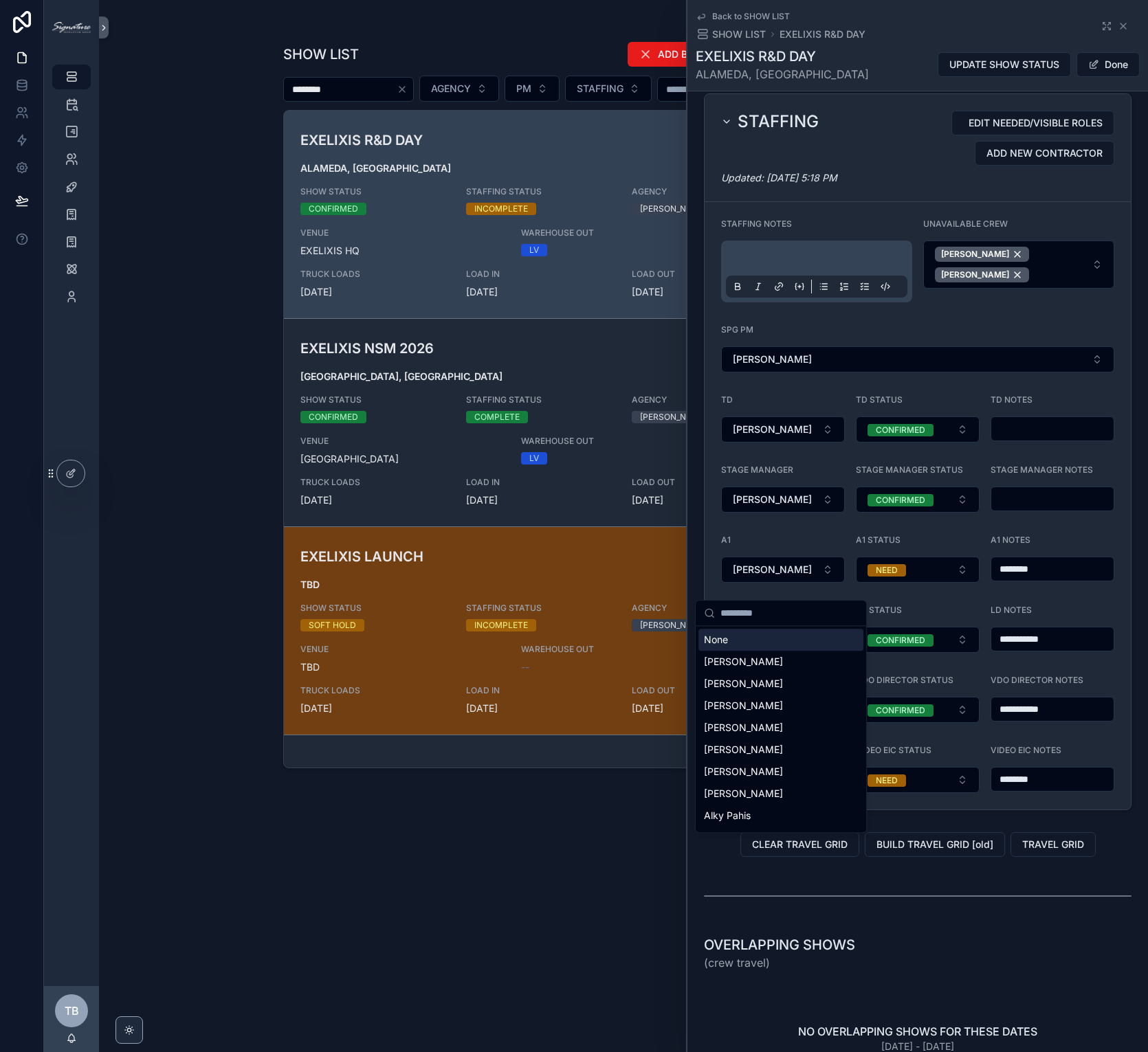
click at [775, 644] on div "None" at bounding box center [781, 639] width 165 height 22
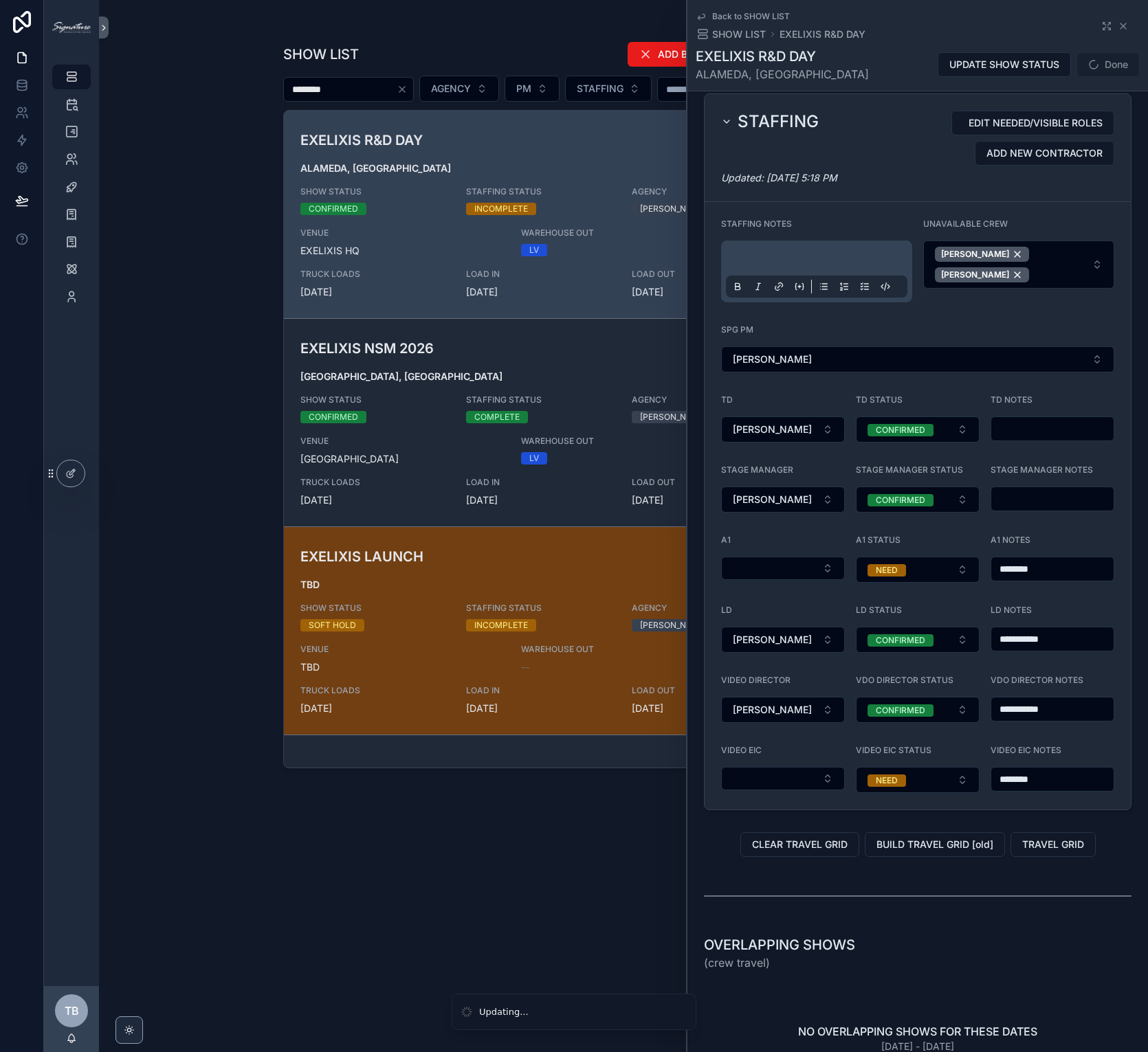
click at [1035, 579] on input "********" at bounding box center [1052, 569] width 122 height 19
click at [1101, 70] on button "Done" at bounding box center [1108, 65] width 63 height 25
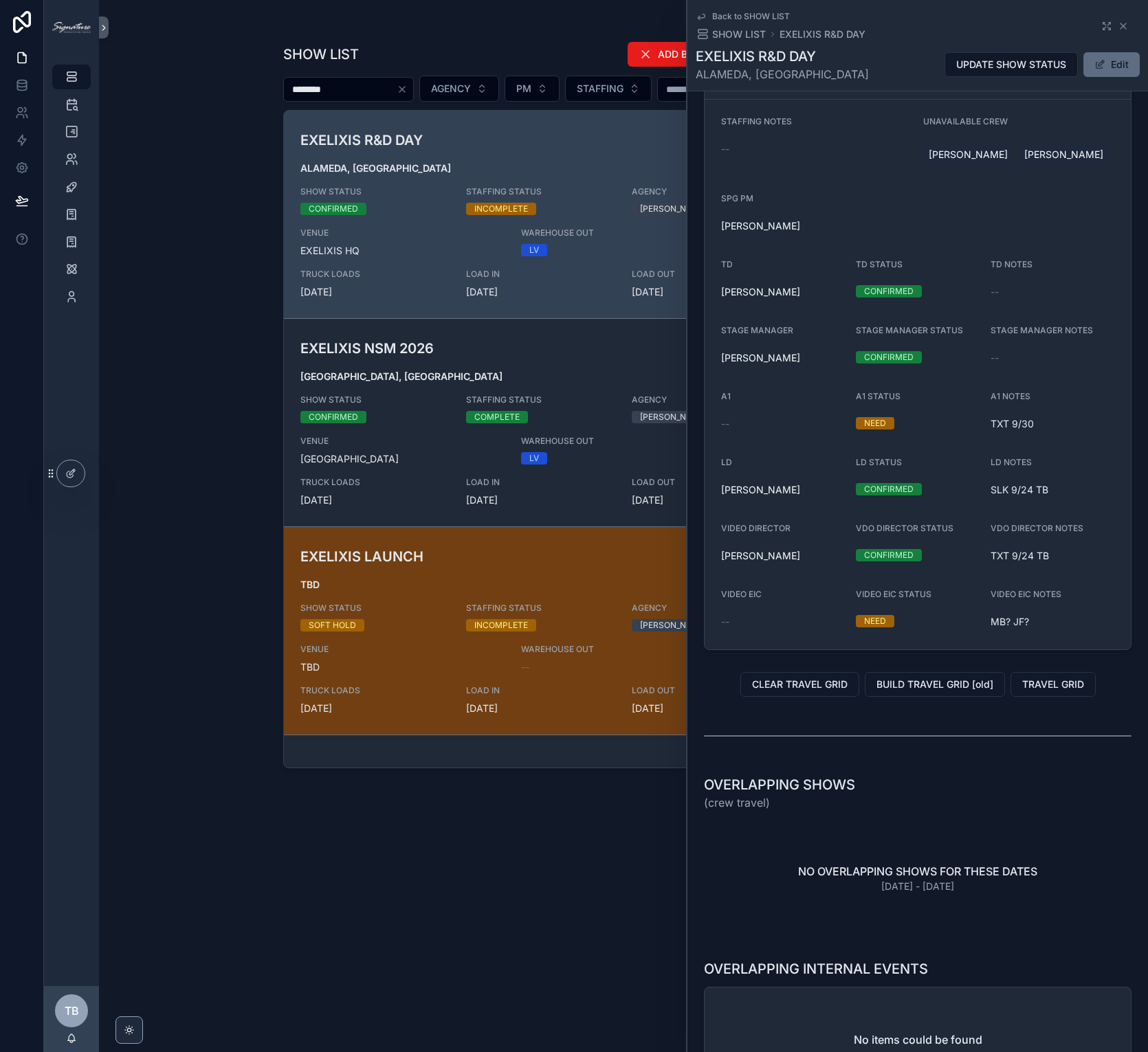
scroll to position [1193, 0]
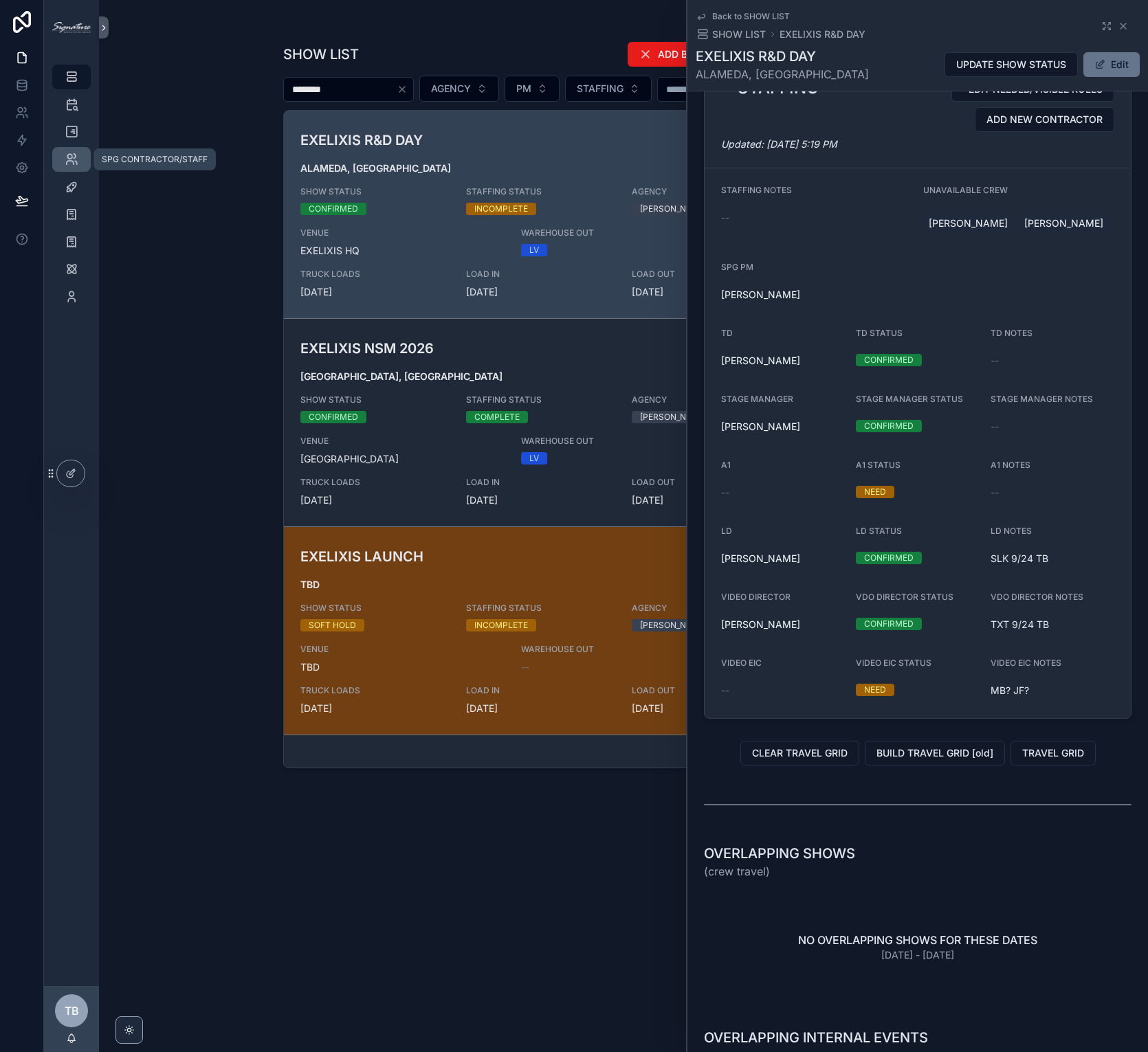
click at [65, 161] on icon "scrollable content" at bounding box center [71, 159] width 14 height 14
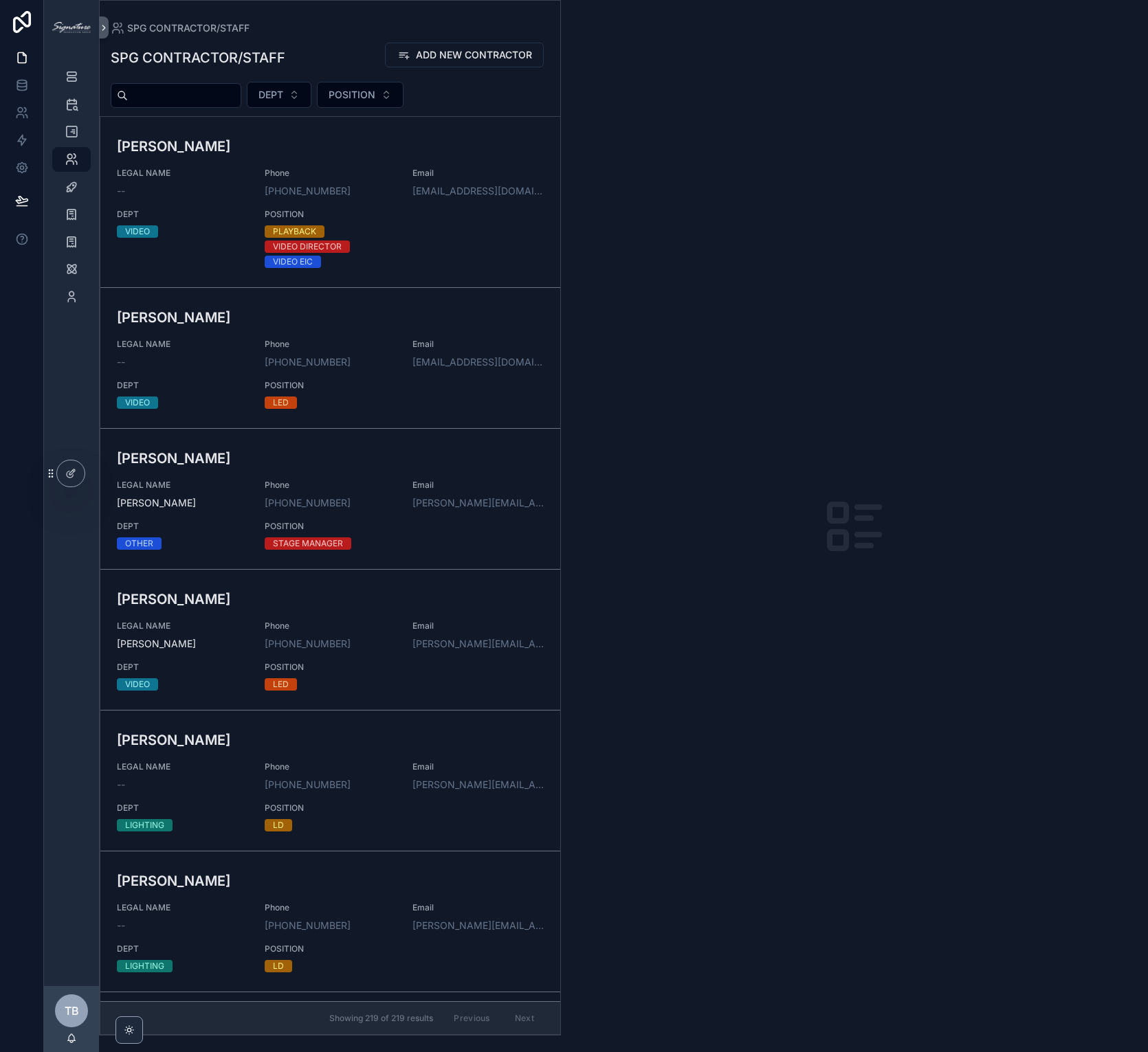
click at [225, 93] on input "scrollable content" at bounding box center [184, 95] width 113 height 19
click at [285, 104] on button "DEPT" at bounding box center [279, 95] width 65 height 26
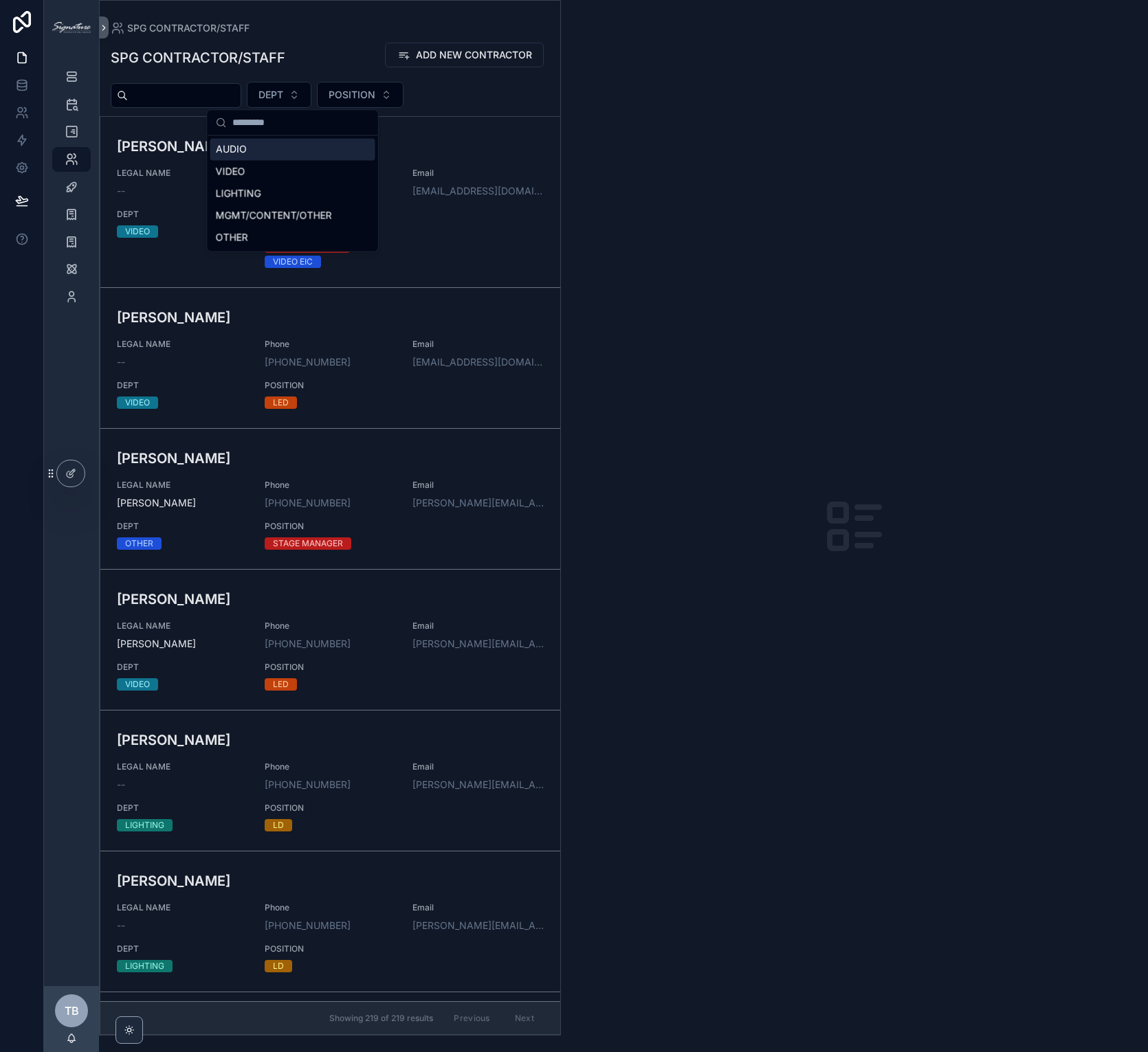
click at [284, 145] on div "AUDIO" at bounding box center [293, 149] width 165 height 22
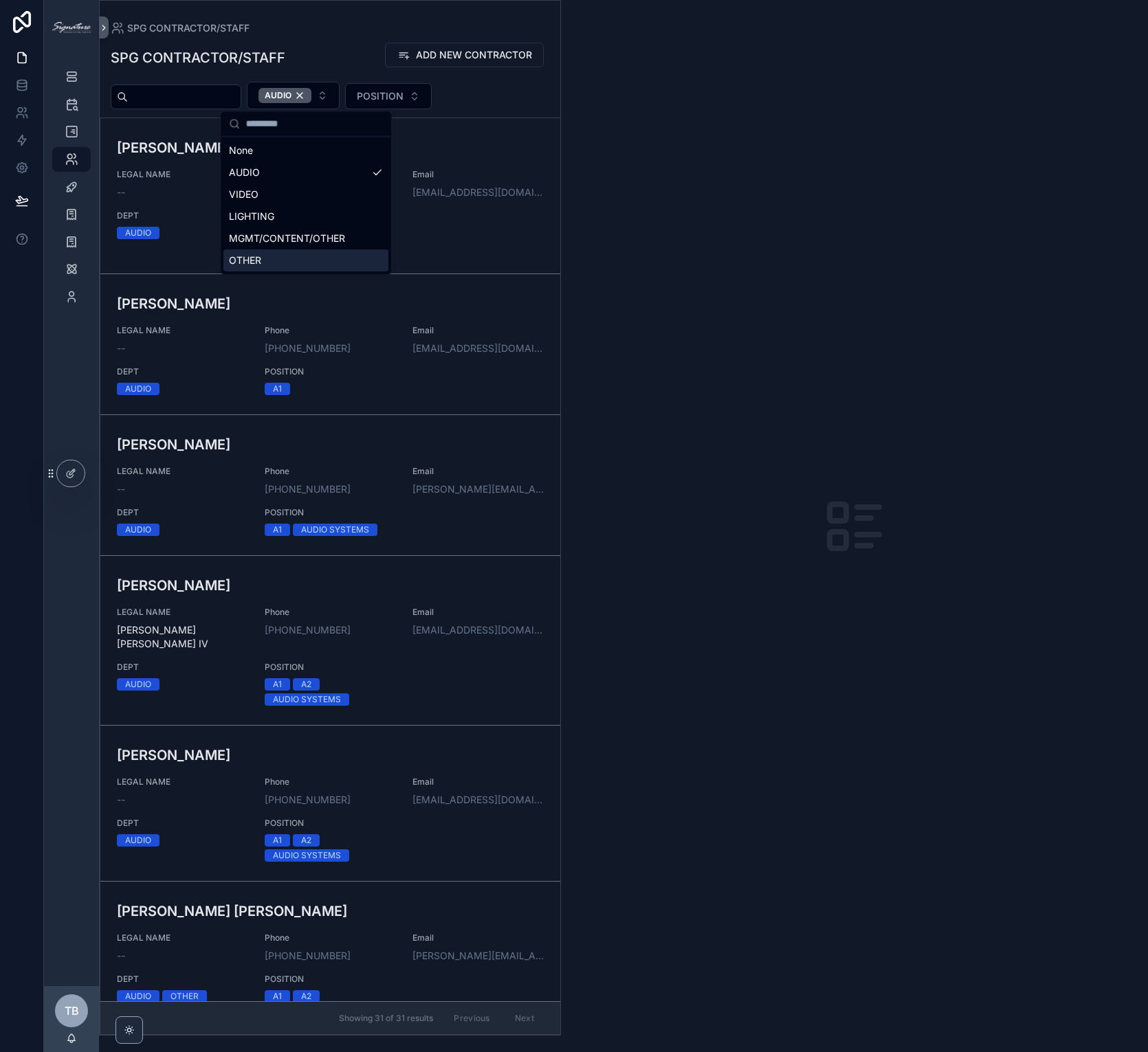
click at [694, 354] on div "scrollable content" at bounding box center [854, 526] width 587 height 1052
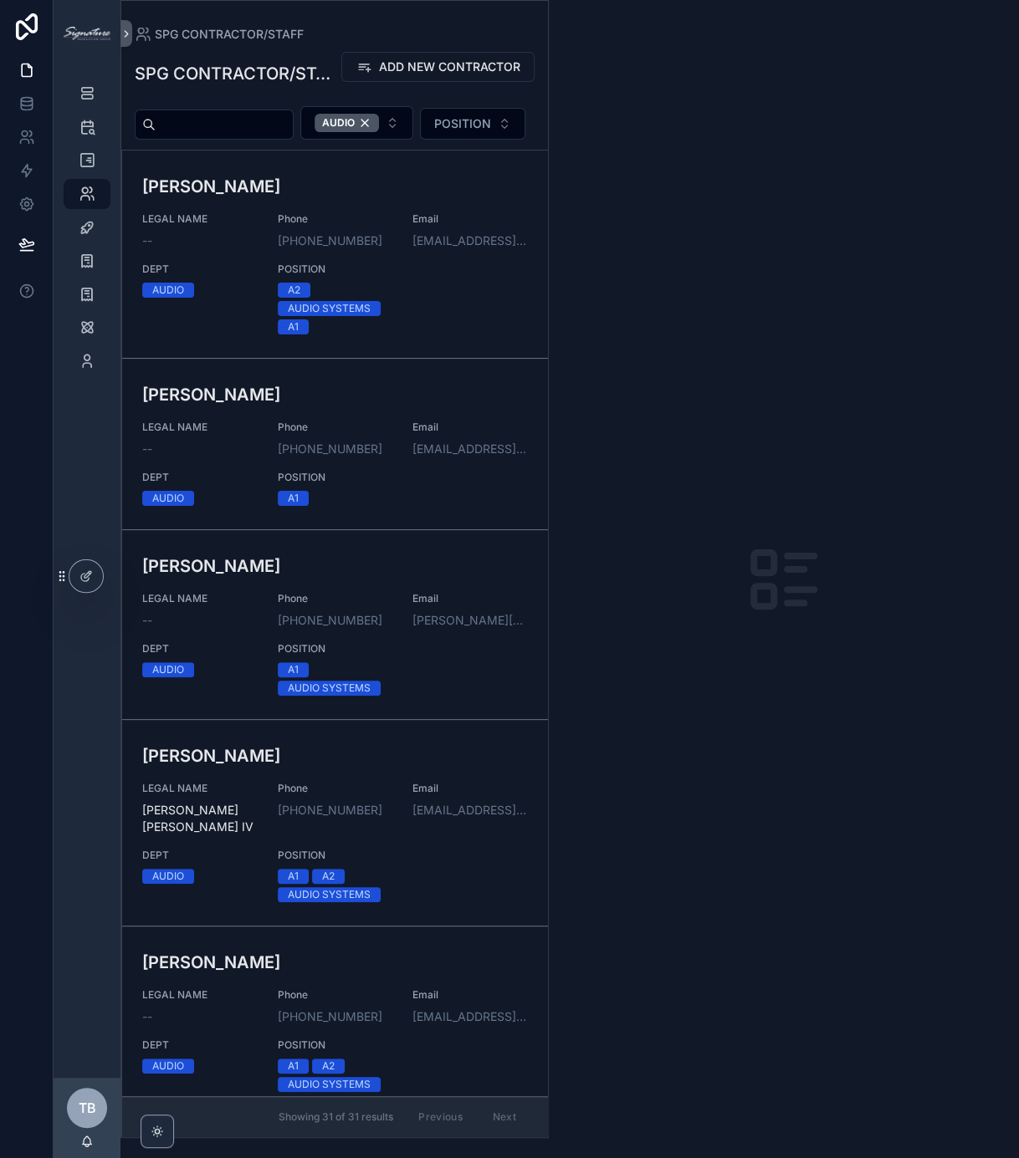
click at [727, 925] on div "scrollable content" at bounding box center [784, 579] width 470 height 1158
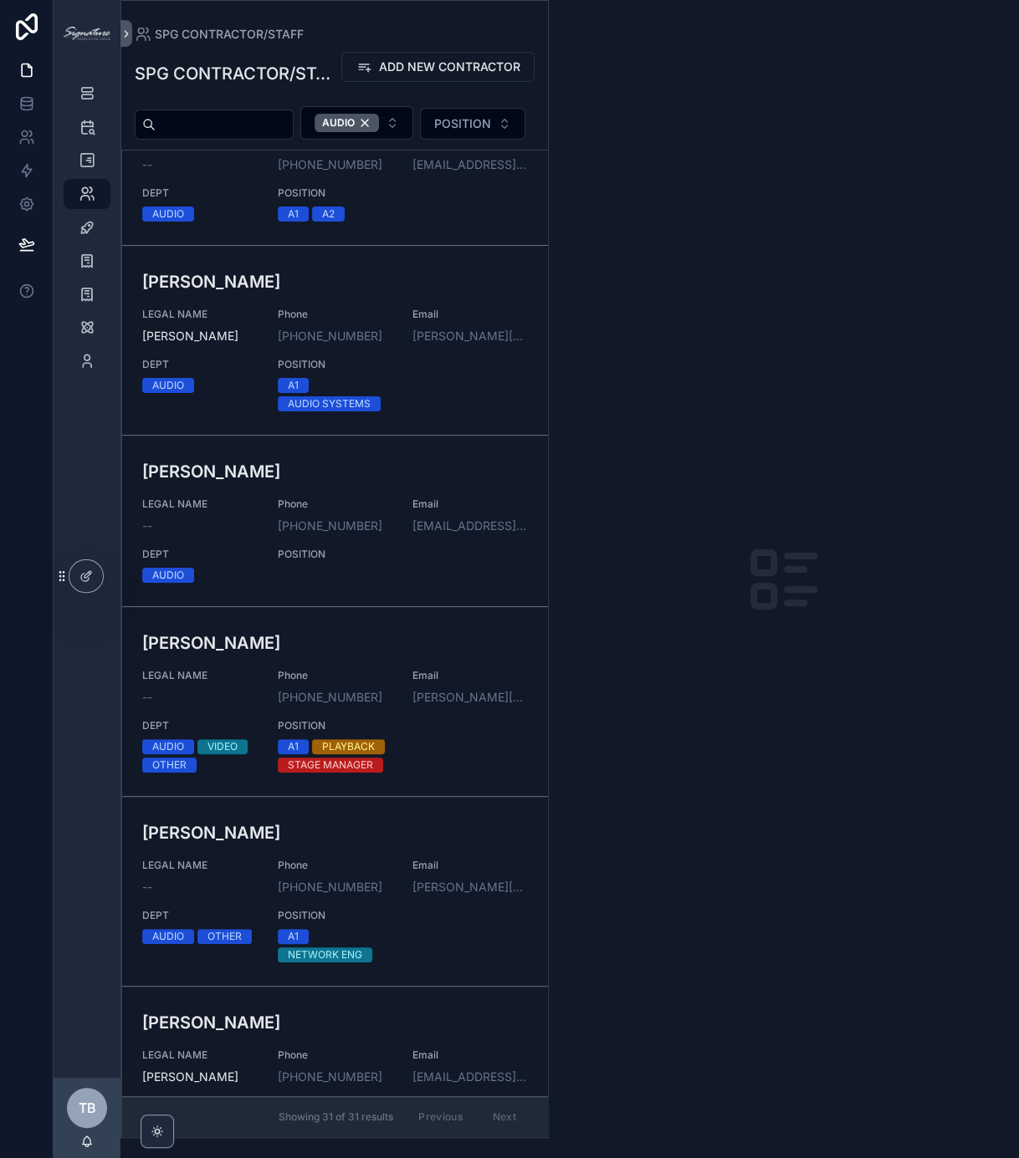
scroll to position [4775, 0]
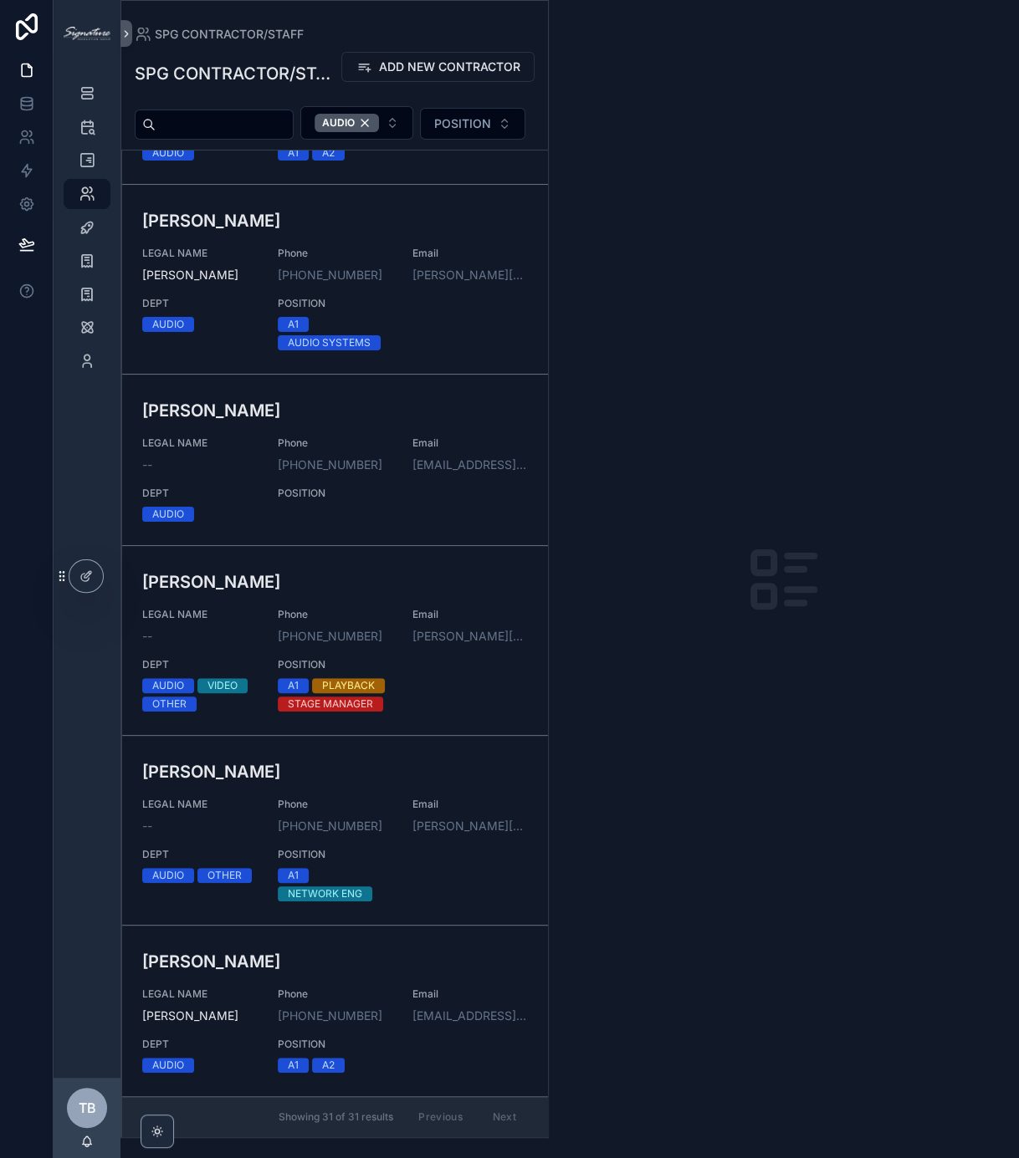
drag, startPoint x: 817, startPoint y: 820, endPoint x: 832, endPoint y: 829, distance: 17.6
click at [817, 820] on div "scrollable content" at bounding box center [784, 579] width 470 height 1158
